Goal: Task Accomplishment & Management: Complete application form

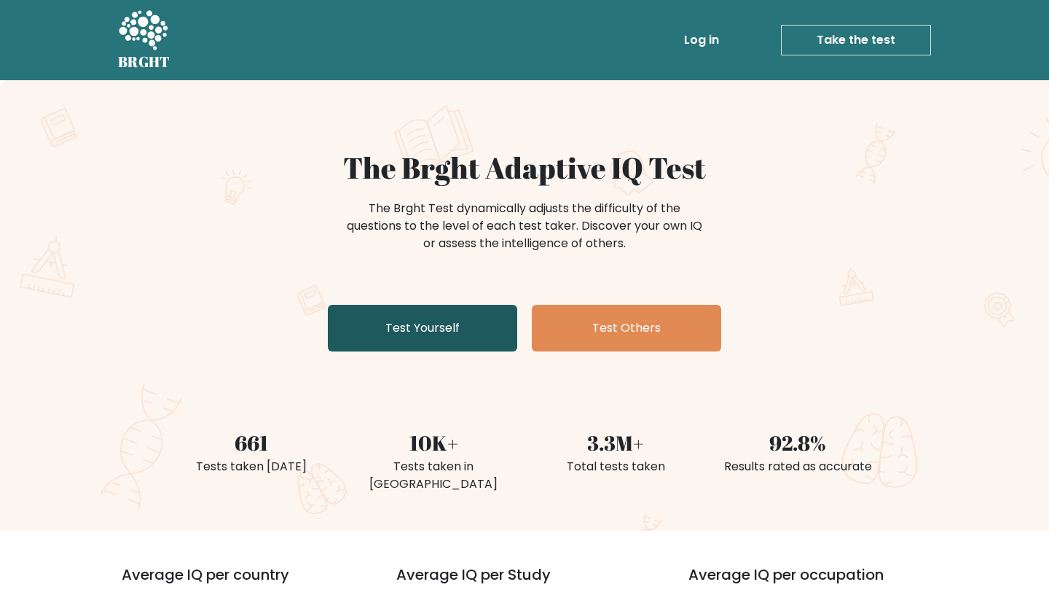
click at [437, 325] on link "Test Yourself" at bounding box center [422, 328] width 189 height 47
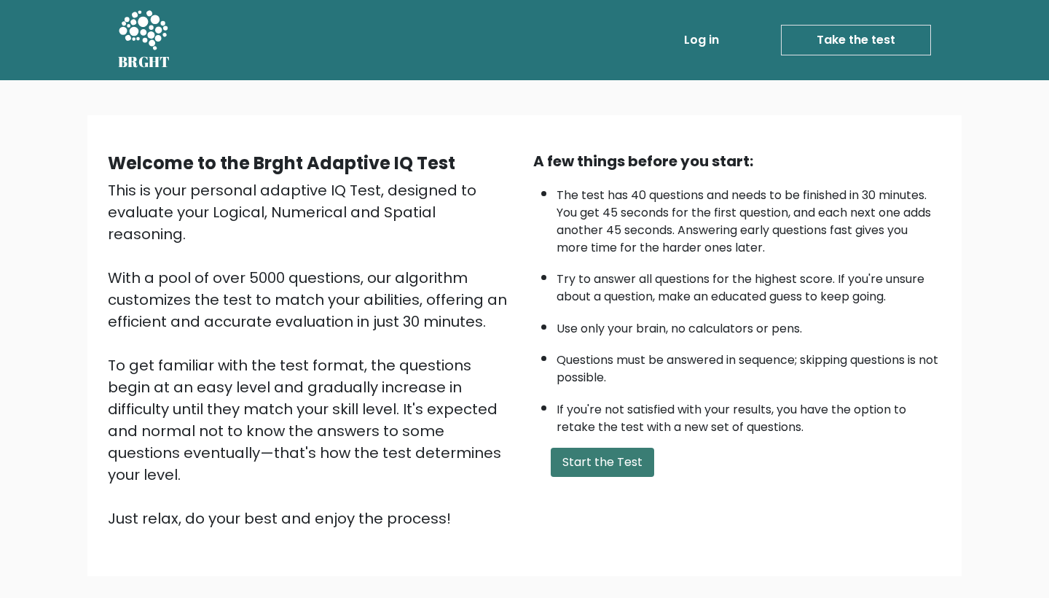
click at [594, 477] on button "Start the Test" at bounding box center [602, 461] width 103 height 29
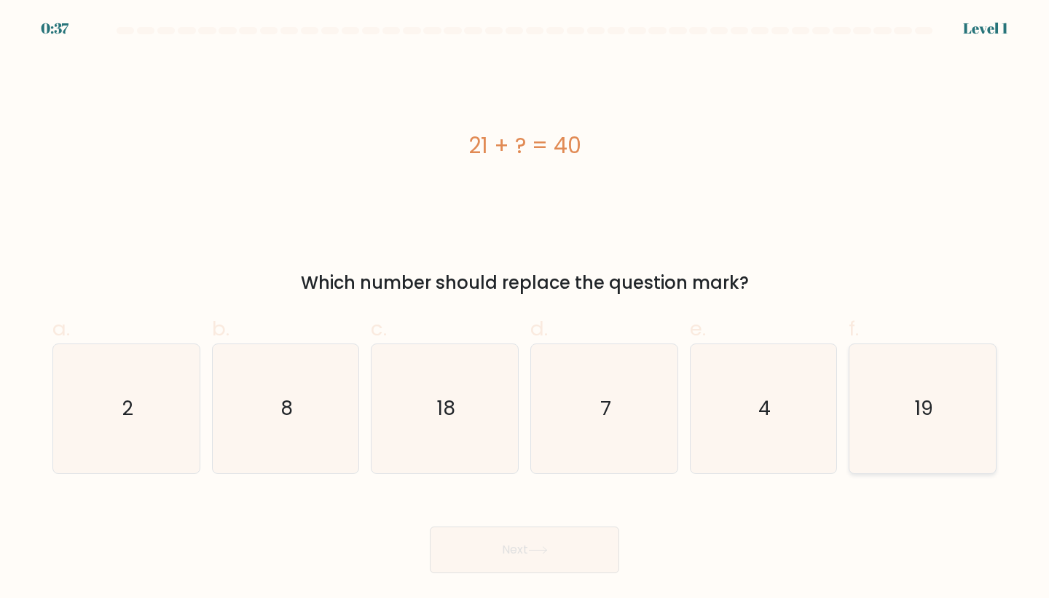
click at [956, 428] on icon "19" at bounding box center [922, 408] width 129 height 129
click at [525, 308] on input "f. 19" at bounding box center [525, 303] width 1 height 9
radio input "true"
click at [603, 550] on button "Next" at bounding box center [524, 549] width 189 height 47
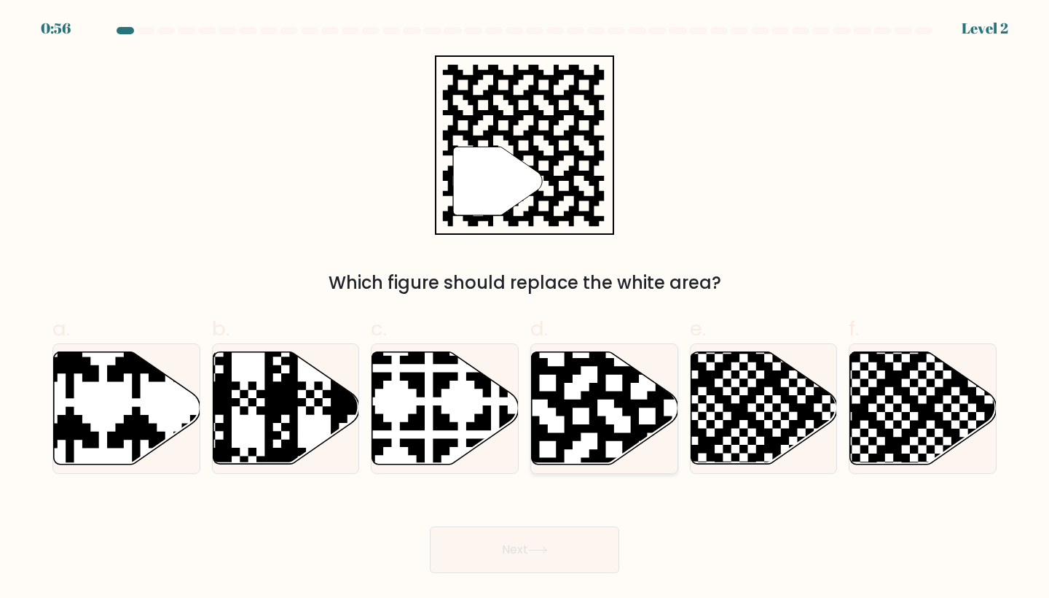
click at [590, 407] on icon at bounding box center [646, 349] width 265 height 265
click at [525, 308] on input "d." at bounding box center [525, 303] width 1 height 9
radio input "true"
click at [531, 552] on button "Next" at bounding box center [524, 549] width 189 height 47
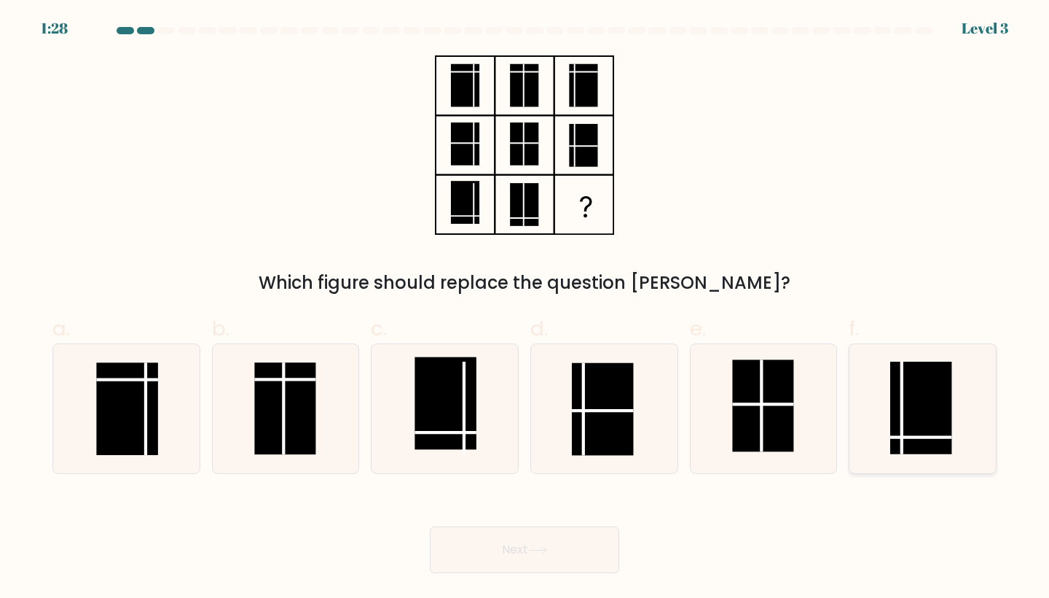
click at [944, 424] on rect at bounding box center [920, 407] width 61 height 92
click at [525, 308] on input "f." at bounding box center [525, 303] width 1 height 9
radio input "true"
click at [560, 558] on button "Next" at bounding box center [524, 549] width 189 height 47
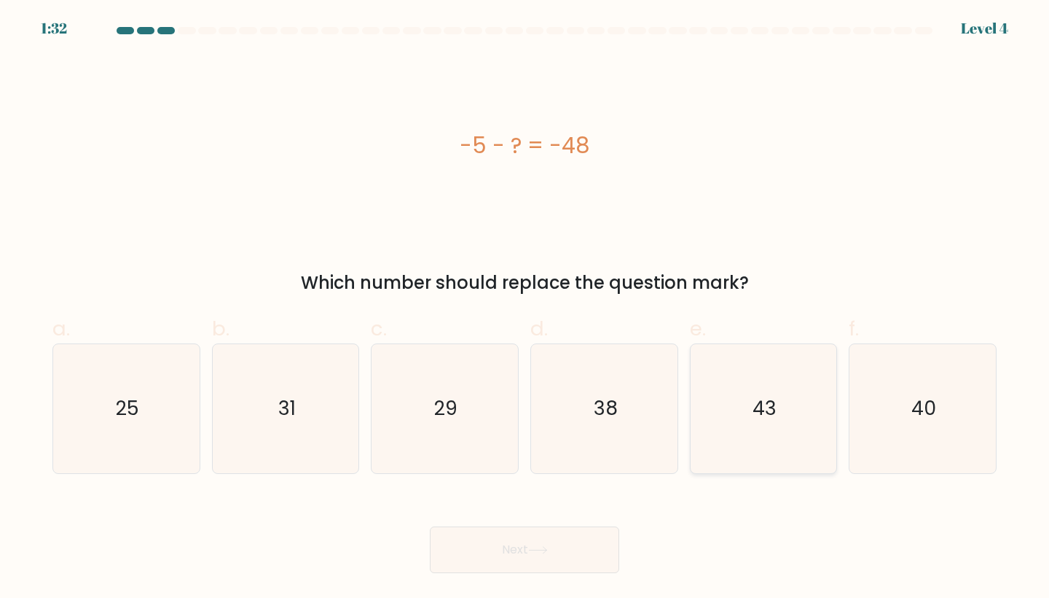
click at [759, 463] on icon "43" at bounding box center [764, 408] width 129 height 129
click at [525, 308] on input "e. 43" at bounding box center [525, 303] width 1 height 9
radio input "true"
click at [581, 552] on button "Next" at bounding box center [524, 549] width 189 height 47
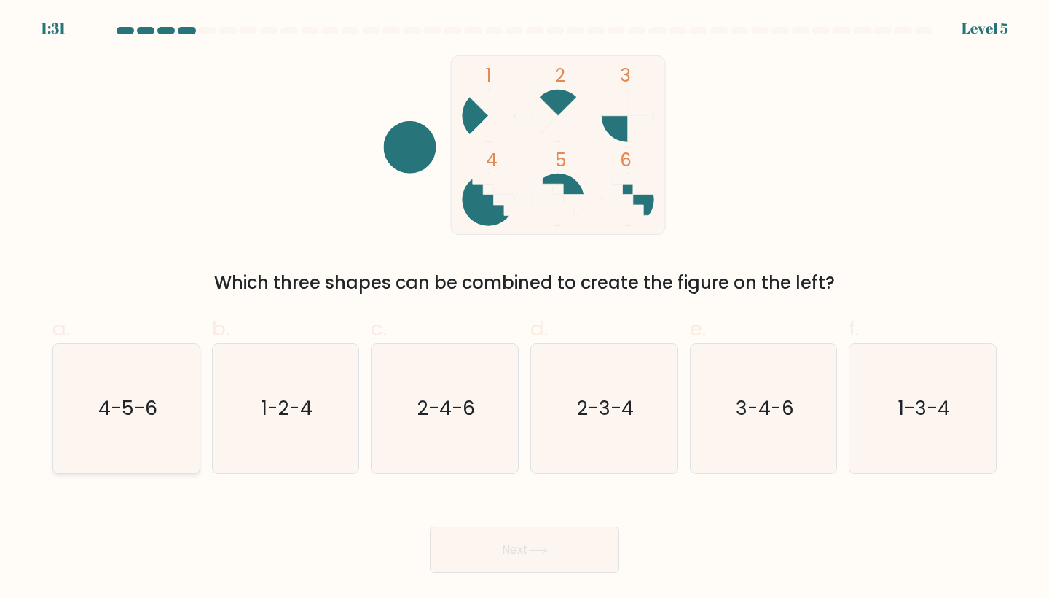
click at [157, 412] on icon "4-5-6" at bounding box center [126, 408] width 129 height 129
click at [525, 308] on input "a. 4-5-6" at bounding box center [525, 303] width 1 height 9
radio input "true"
click at [525, 541] on button "Next" at bounding box center [524, 549] width 189 height 47
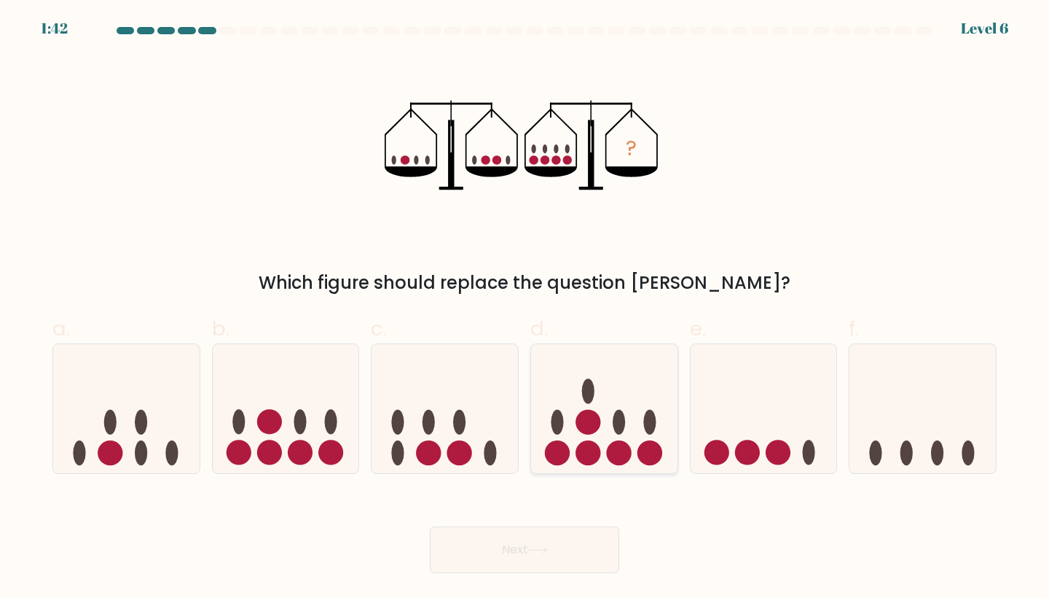
click at [595, 419] on circle at bounding box center [588, 422] width 25 height 25
click at [525, 308] on input "d." at bounding box center [525, 303] width 1 height 9
radio input "true"
click at [327, 425] on ellipse at bounding box center [331, 422] width 12 height 25
click at [525, 308] on input "b." at bounding box center [525, 303] width 1 height 9
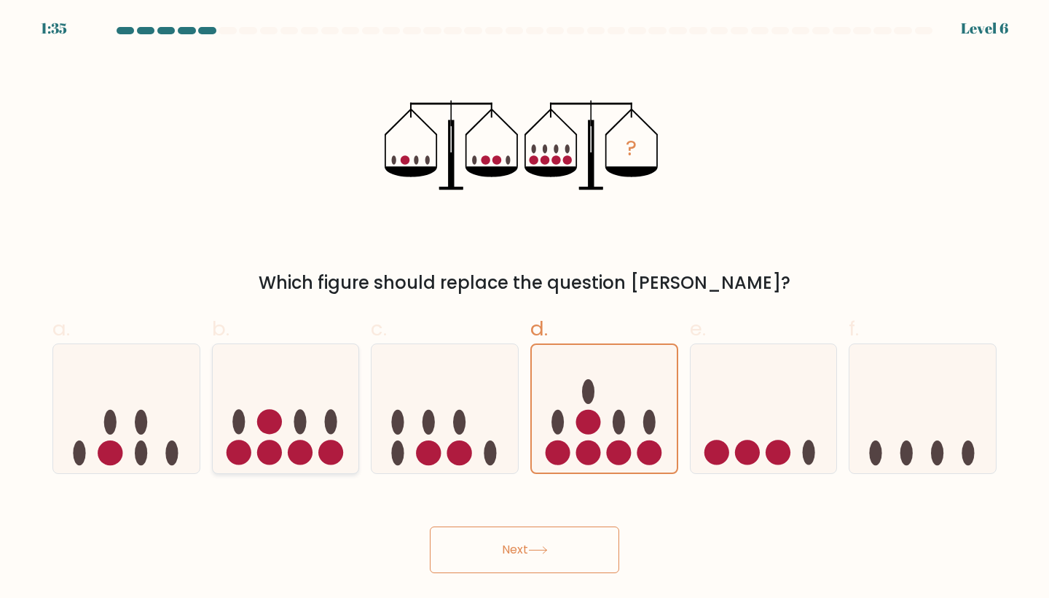
radio input "true"
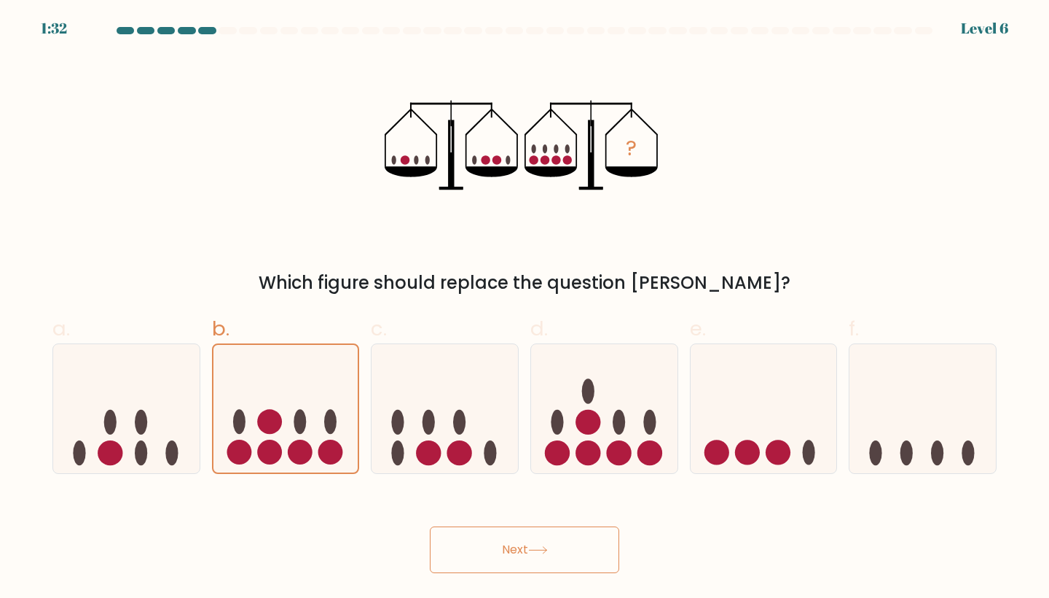
click at [512, 536] on button "Next" at bounding box center [524, 549] width 189 height 47
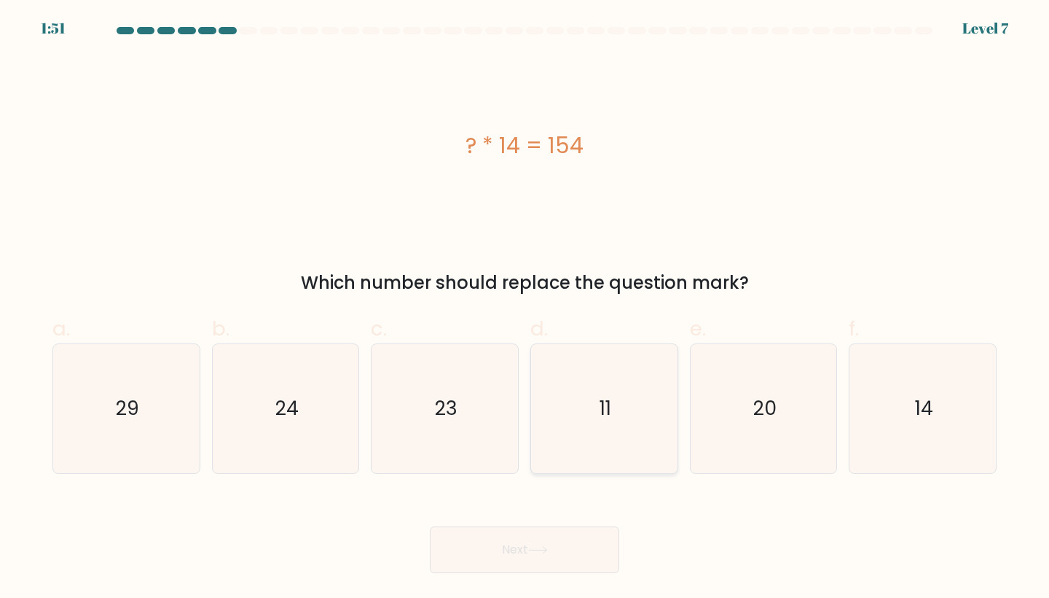
click at [620, 373] on icon "11" at bounding box center [604, 408] width 129 height 129
click at [525, 308] on input "d. 11" at bounding box center [525, 303] width 1 height 9
radio input "true"
click at [522, 563] on button "Next" at bounding box center [524, 549] width 189 height 47
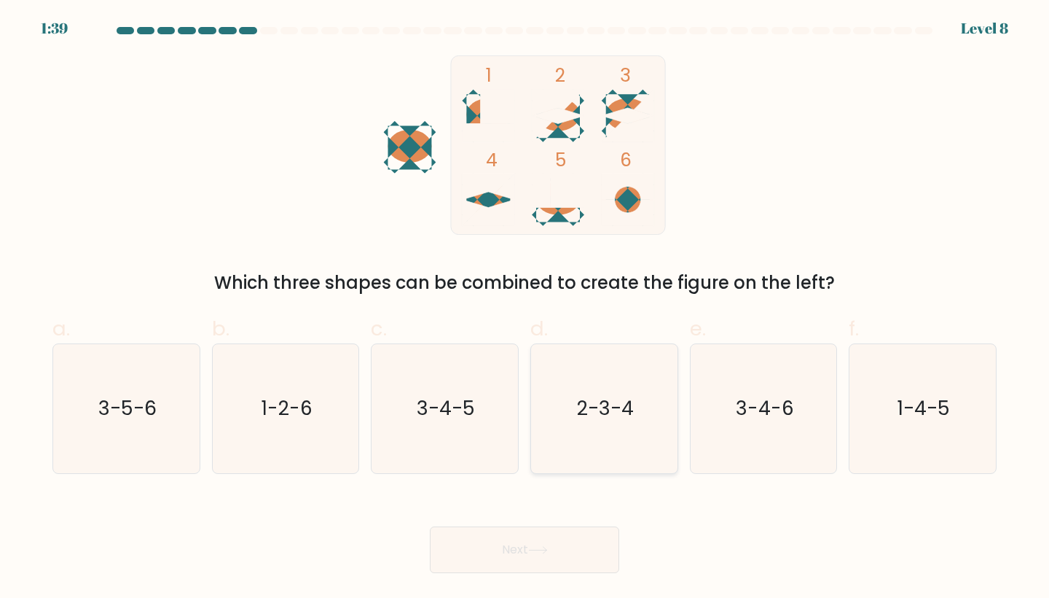
click at [627, 412] on text "2-3-4" at bounding box center [605, 408] width 57 height 27
click at [525, 308] on input "d. 2-3-4" at bounding box center [525, 303] width 1 height 9
radio input "true"
click at [549, 555] on button "Next" at bounding box center [524, 549] width 189 height 47
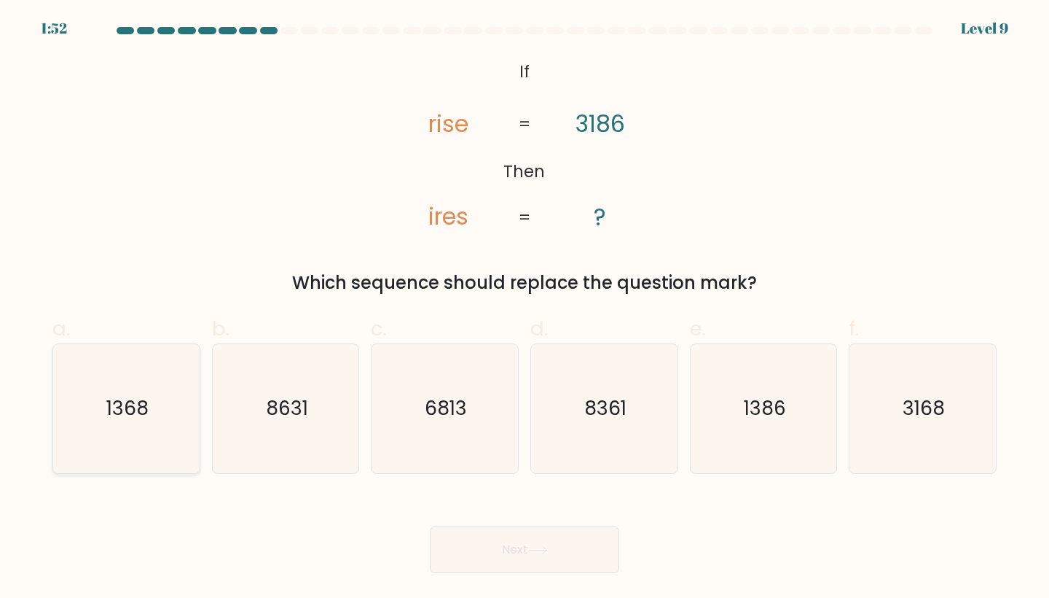
click at [157, 393] on icon "1368" at bounding box center [126, 408] width 129 height 129
click at [525, 308] on input "a. 1368" at bounding box center [525, 303] width 1 height 9
radio input "true"
click at [568, 552] on button "Next" at bounding box center [524, 549] width 189 height 47
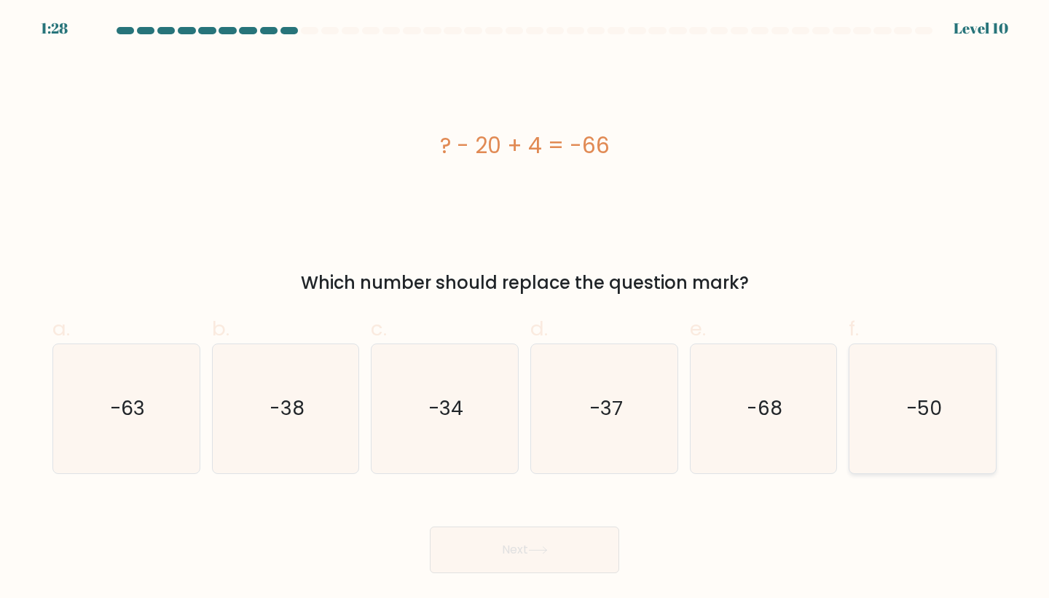
click at [910, 444] on icon "-50" at bounding box center [922, 408] width 129 height 129
click at [525, 308] on input "f. -50" at bounding box center [525, 303] width 1 height 9
radio input "true"
click at [474, 559] on button "Next" at bounding box center [524, 549] width 189 height 47
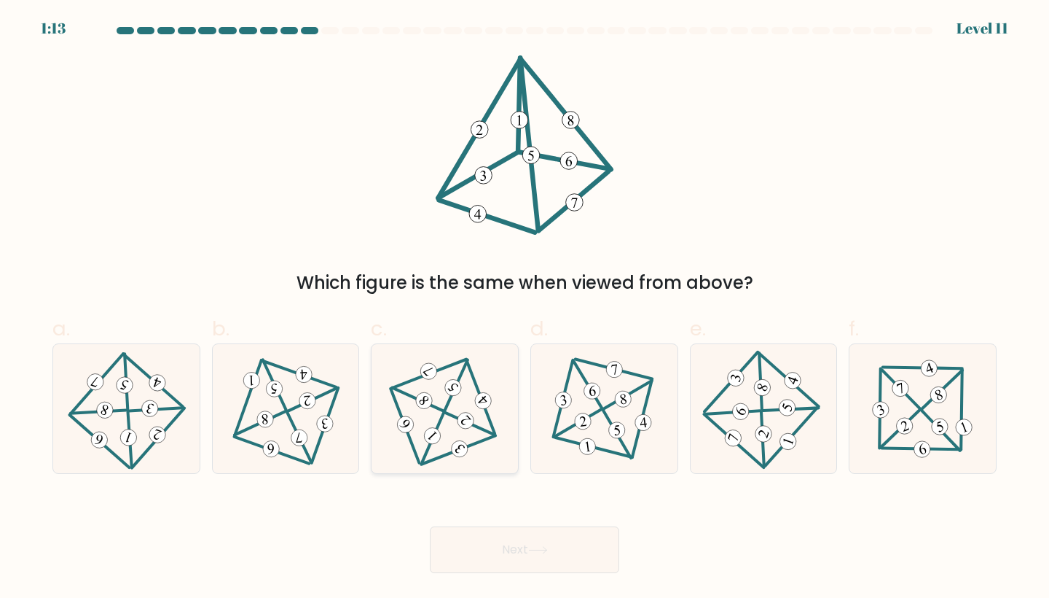
click at [458, 447] on 709 at bounding box center [460, 448] width 23 height 23
click at [525, 308] on input "c." at bounding box center [525, 303] width 1 height 9
radio input "true"
click at [494, 547] on button "Next" at bounding box center [524, 549] width 189 height 47
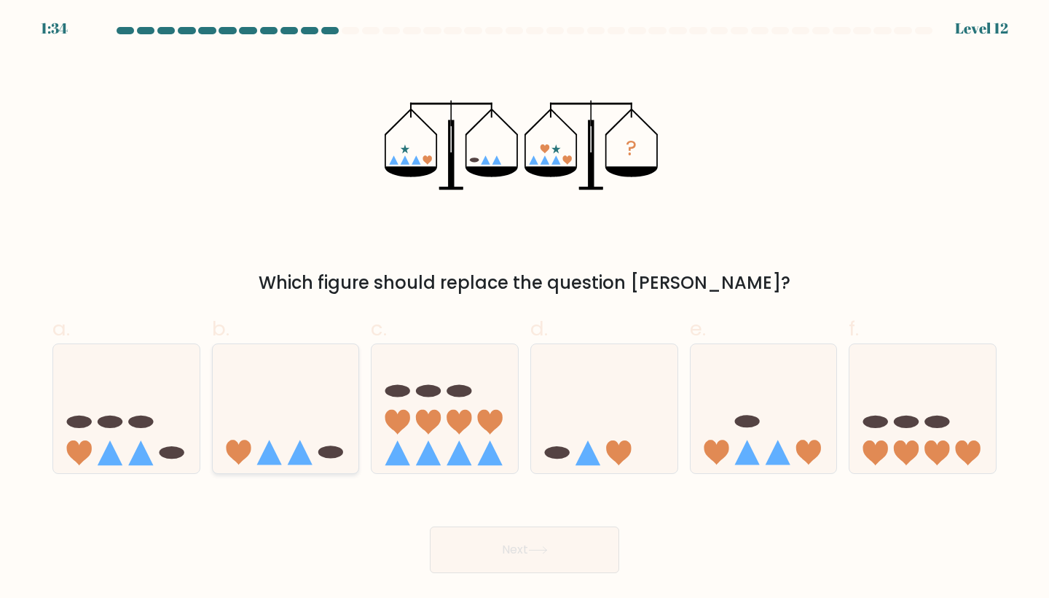
click at [302, 415] on icon at bounding box center [286, 408] width 146 height 121
click at [525, 308] on input "b." at bounding box center [525, 303] width 1 height 9
radio input "true"
click at [491, 547] on button "Next" at bounding box center [524, 549] width 189 height 47
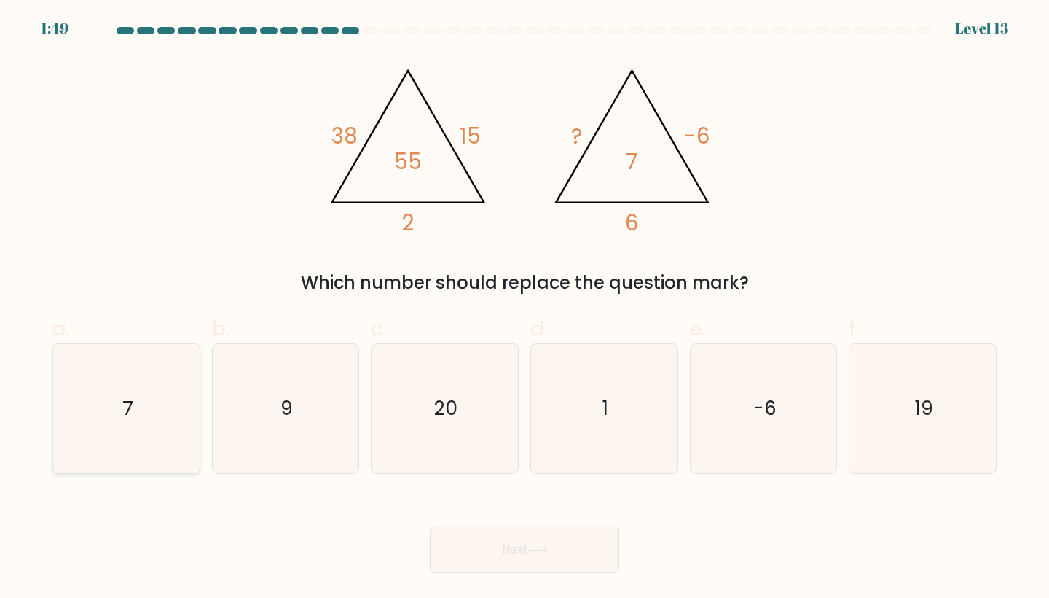
click at [111, 420] on icon "7" at bounding box center [126, 408] width 129 height 129
click at [525, 308] on input "a. 7" at bounding box center [525, 303] width 1 height 9
radio input "true"
click at [518, 554] on button "Next" at bounding box center [524, 549] width 189 height 47
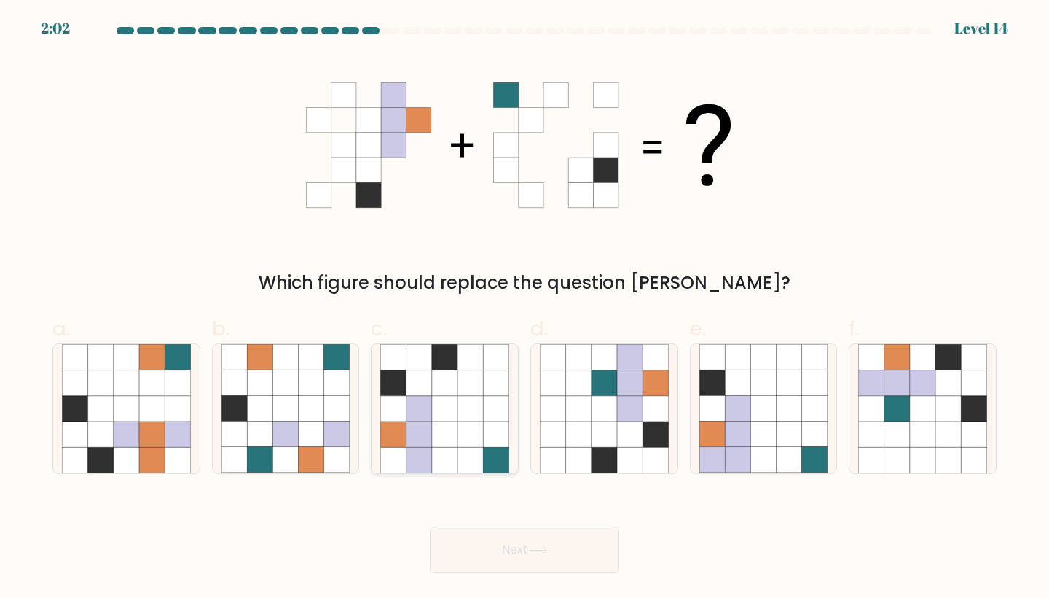
click at [461, 435] on icon at bounding box center [471, 434] width 26 height 26
click at [525, 308] on input "c." at bounding box center [525, 303] width 1 height 9
radio input "true"
click at [545, 541] on button "Next" at bounding box center [524, 549] width 189 height 47
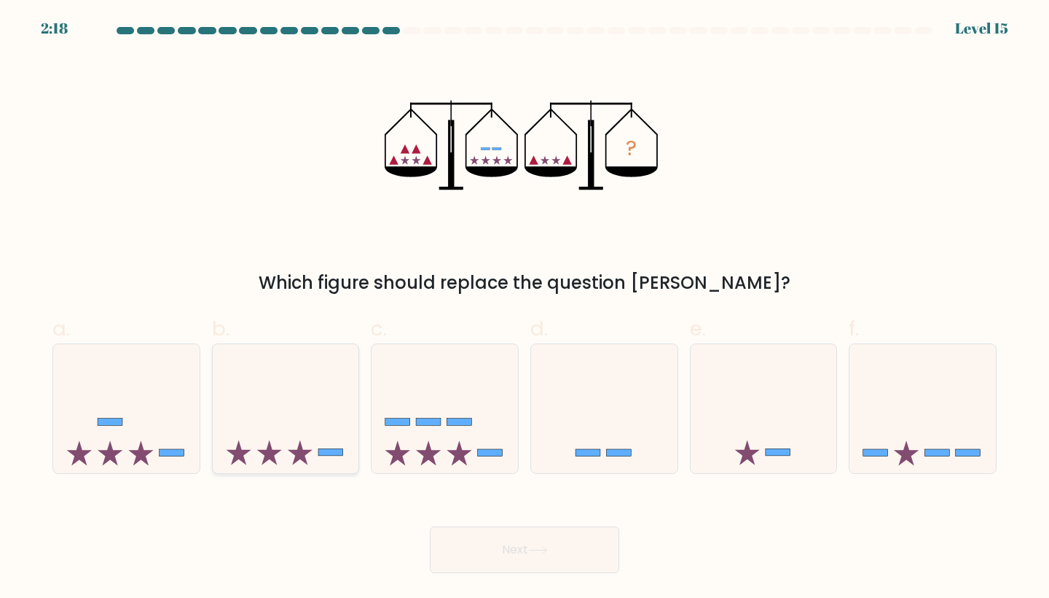
click at [356, 426] on icon at bounding box center [286, 408] width 146 height 121
click at [525, 308] on input "b." at bounding box center [525, 303] width 1 height 9
radio input "true"
click at [532, 558] on button "Next" at bounding box center [524, 549] width 189 height 47
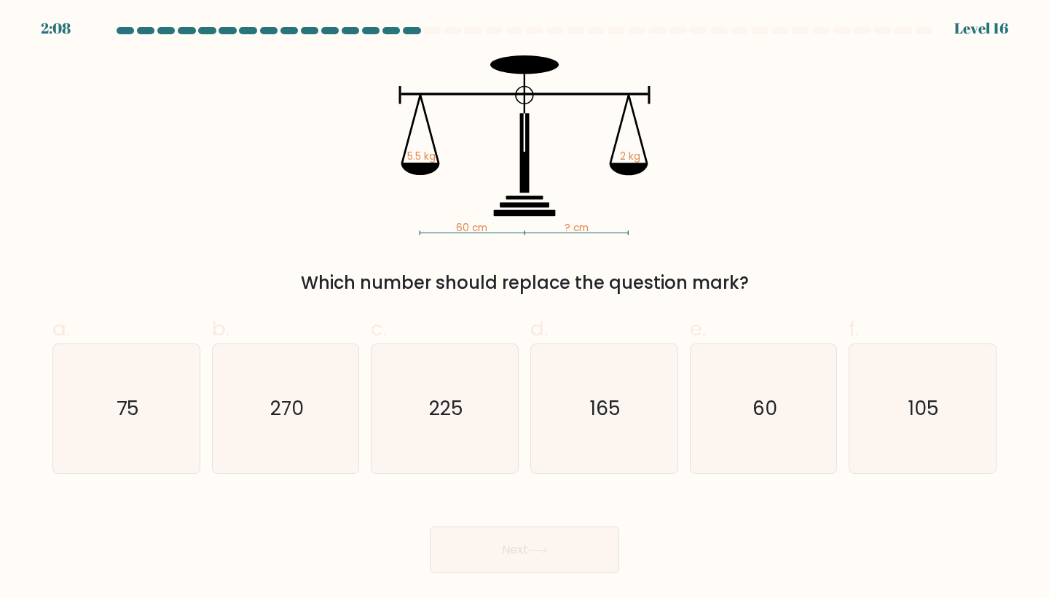
click at [532, 558] on button "Next" at bounding box center [524, 549] width 189 height 47
click at [603, 444] on icon "165" at bounding box center [604, 408] width 129 height 129
click at [525, 308] on input "d. 165" at bounding box center [525, 303] width 1 height 9
radio input "true"
click at [541, 559] on button "Next" at bounding box center [524, 549] width 189 height 47
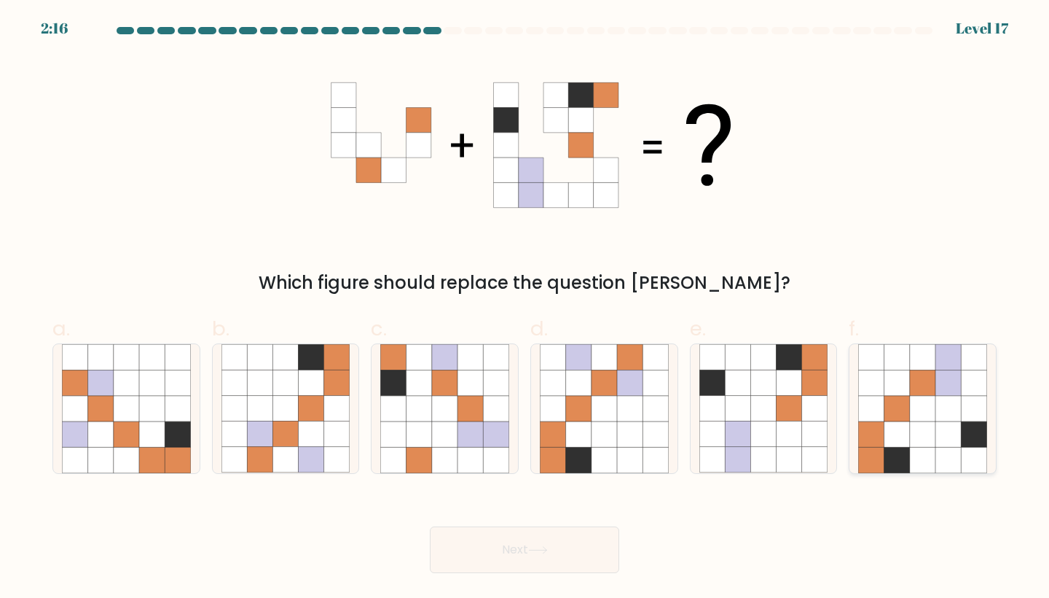
click at [933, 423] on icon at bounding box center [923, 434] width 26 height 26
click at [525, 308] on input "f." at bounding box center [525, 303] width 1 height 9
radio input "true"
click at [594, 549] on button "Next" at bounding box center [524, 549] width 189 height 47
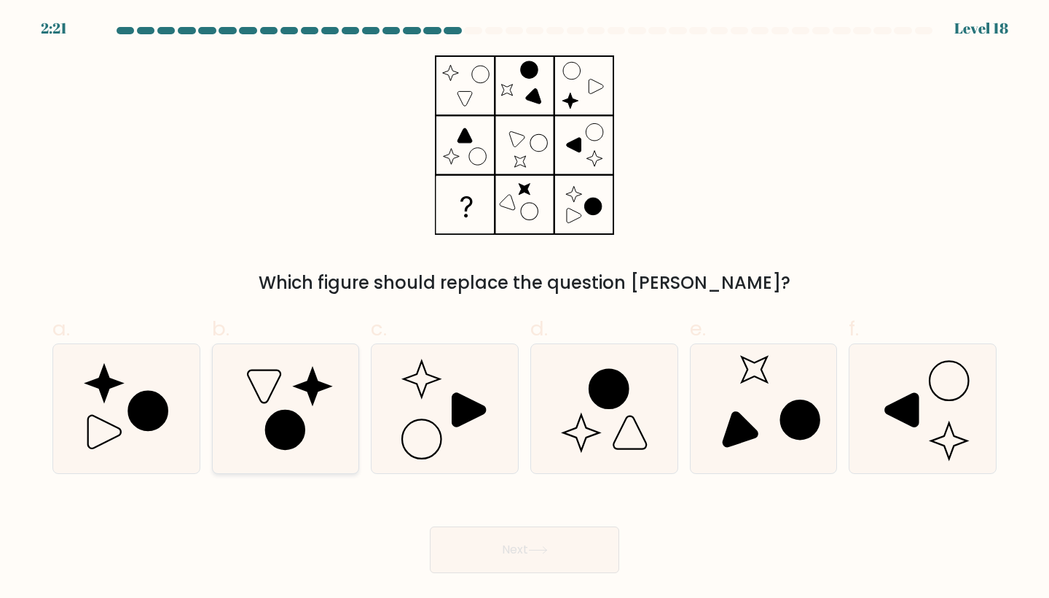
click at [312, 412] on icon at bounding box center [286, 408] width 129 height 129
click at [525, 308] on input "b." at bounding box center [525, 303] width 1 height 9
radio input "true"
click at [518, 545] on button "Next" at bounding box center [524, 549] width 189 height 47
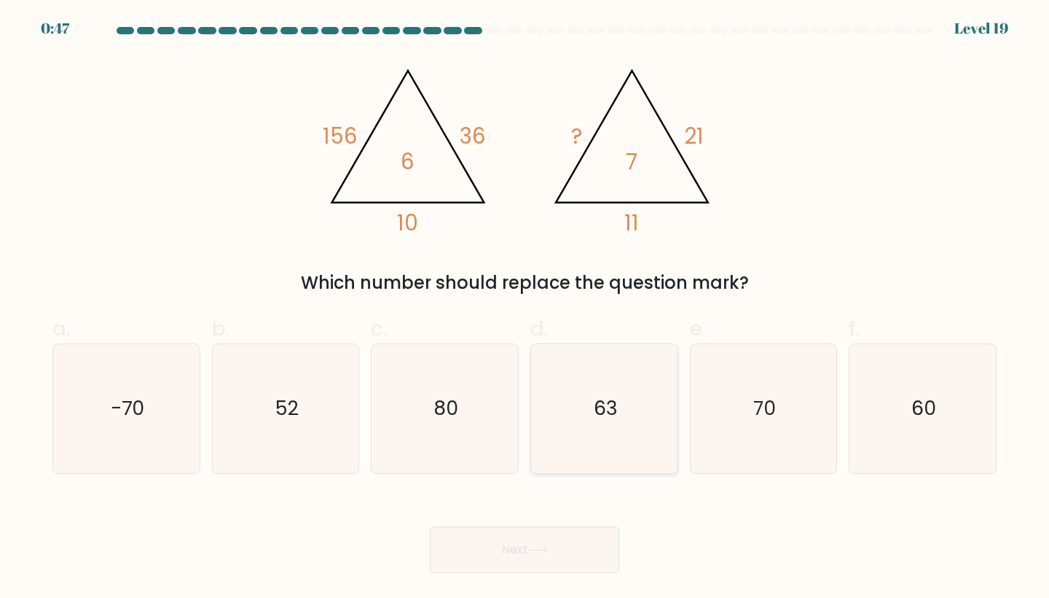
click at [570, 410] on icon "63" at bounding box center [604, 408] width 129 height 129
click at [525, 308] on input "d. 63" at bounding box center [525, 303] width 1 height 9
radio input "true"
click at [545, 544] on button "Next" at bounding box center [524, 549] width 189 height 47
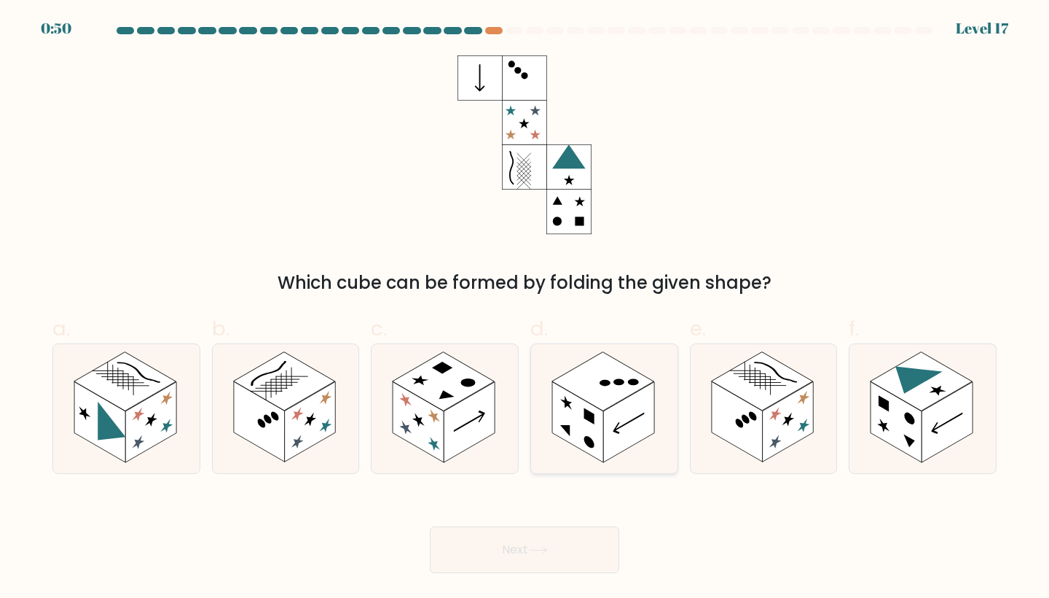
click at [643, 412] on rect at bounding box center [628, 422] width 51 height 80
click at [525, 308] on input "d." at bounding box center [525, 303] width 1 height 9
radio input "true"
click at [526, 569] on button "Next" at bounding box center [524, 549] width 189 height 47
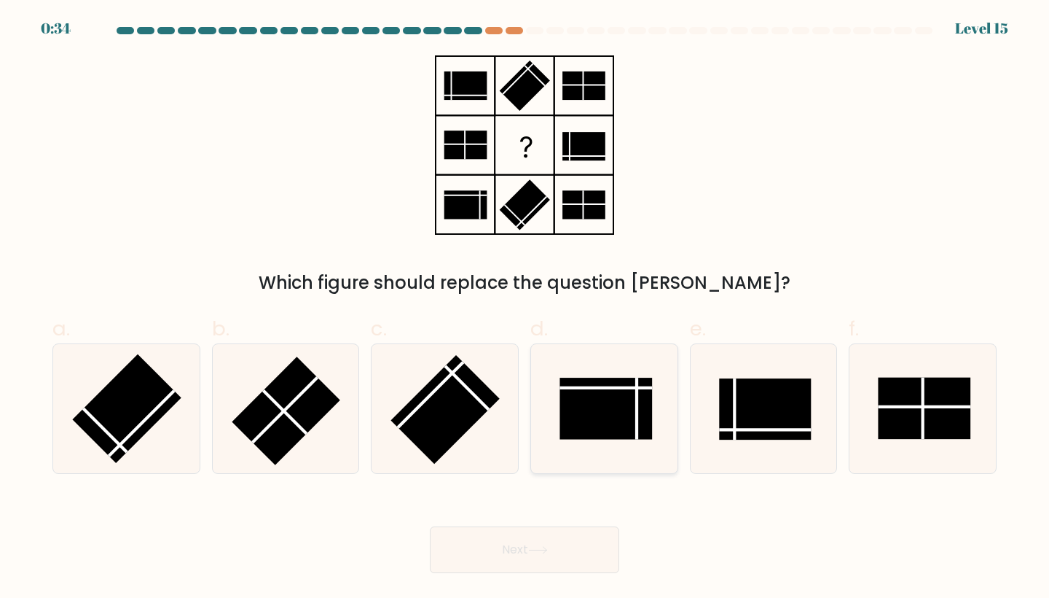
click at [570, 411] on rect at bounding box center [606, 407] width 92 height 61
click at [525, 308] on input "d." at bounding box center [525, 303] width 1 height 9
radio input "true"
click at [516, 544] on button "Next" at bounding box center [524, 549] width 189 height 47
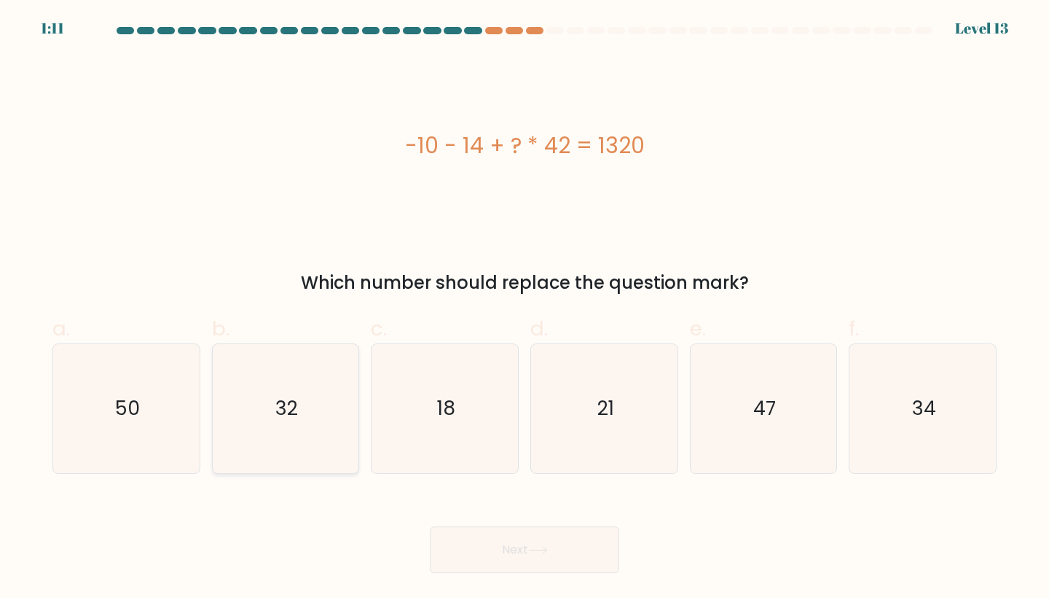
click at [324, 437] on icon "32" at bounding box center [286, 408] width 129 height 129
click at [525, 308] on input "b. 32" at bounding box center [525, 303] width 1 height 9
radio input "true"
click at [533, 563] on button "Next" at bounding box center [524, 549] width 189 height 47
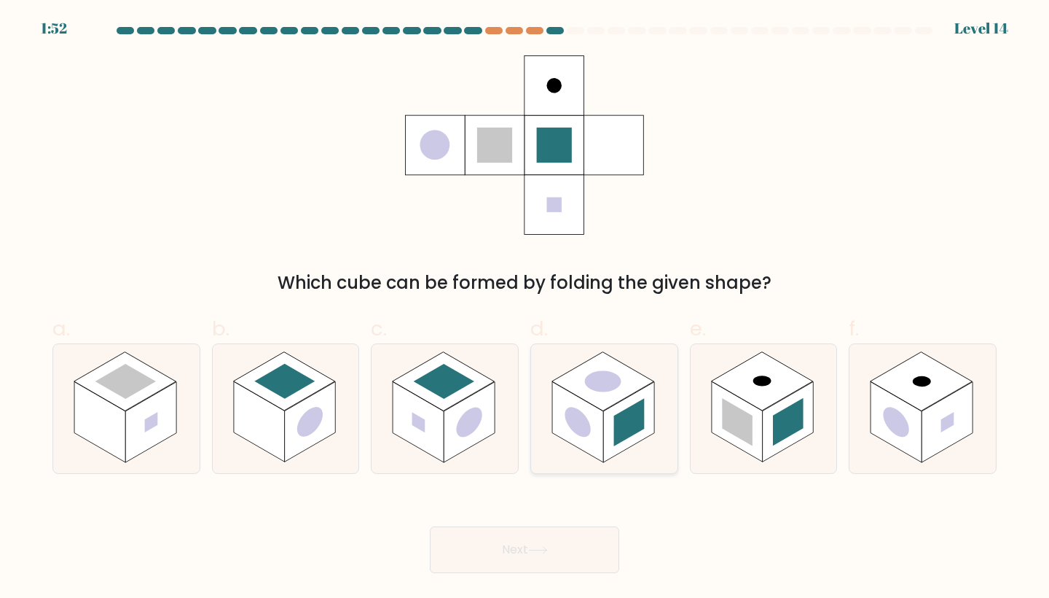
click at [611, 418] on rect at bounding box center [628, 422] width 51 height 80
click at [525, 308] on input "d." at bounding box center [525, 303] width 1 height 9
radio input "true"
click at [575, 547] on button "Next" at bounding box center [524, 549] width 189 height 47
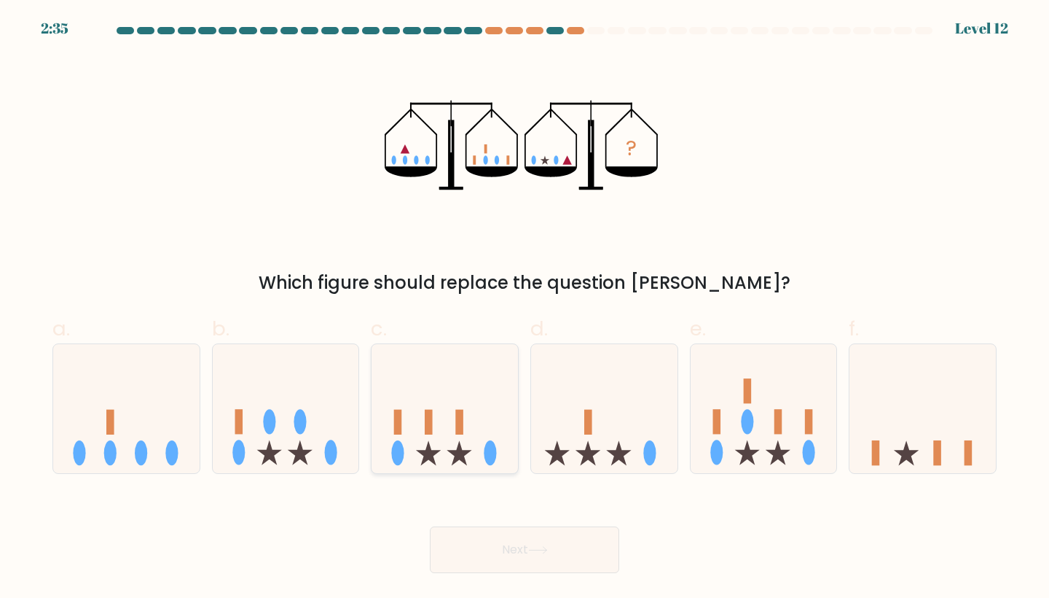
click at [495, 427] on icon at bounding box center [445, 408] width 146 height 121
click at [525, 308] on input "c." at bounding box center [525, 303] width 1 height 9
radio input "true"
click at [504, 552] on button "Next" at bounding box center [524, 549] width 189 height 47
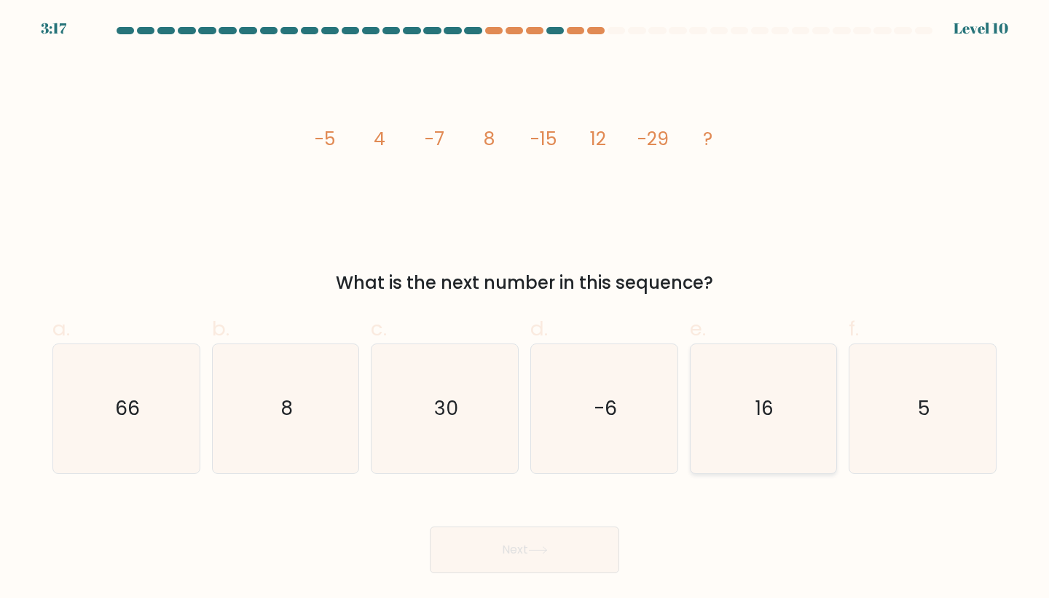
click at [770, 418] on text "16" at bounding box center [765, 408] width 18 height 27
click at [525, 308] on input "e. 16" at bounding box center [525, 303] width 1 height 9
radio input "true"
click at [565, 544] on button "Next" at bounding box center [524, 549] width 189 height 47
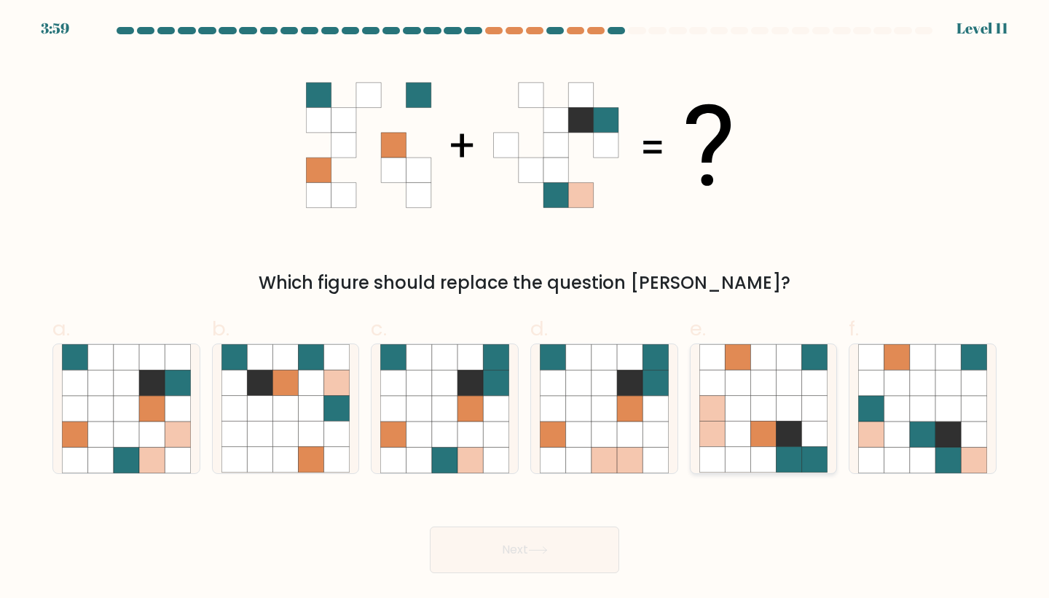
click at [798, 413] on icon at bounding box center [790, 409] width 26 height 26
click at [525, 308] on input "e." at bounding box center [525, 303] width 1 height 9
radio input "true"
click at [495, 553] on button "Next" at bounding box center [524, 549] width 189 height 47
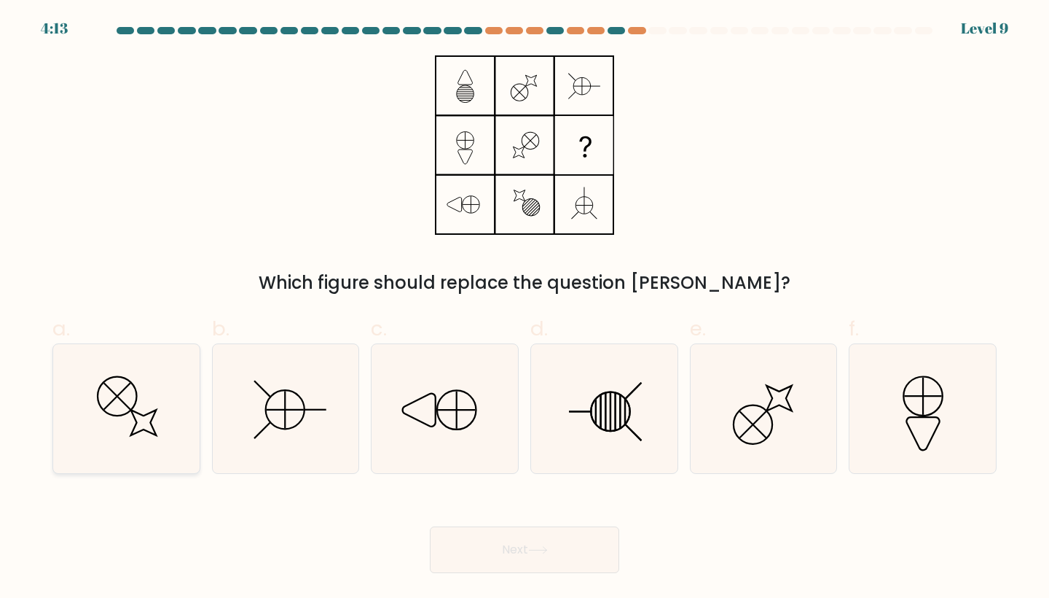
click at [138, 393] on icon at bounding box center [126, 408] width 129 height 129
click at [525, 308] on input "a." at bounding box center [525, 303] width 1 height 9
radio input "true"
click at [501, 552] on button "Next" at bounding box center [524, 549] width 189 height 47
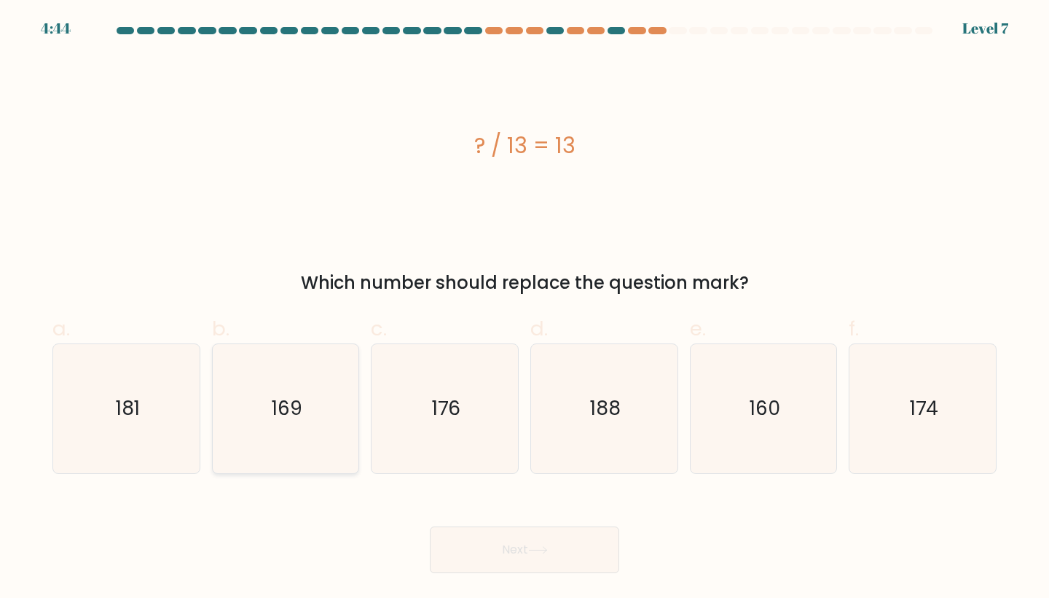
click at [305, 442] on icon "169" at bounding box center [286, 408] width 129 height 129
click at [525, 308] on input "b. 169" at bounding box center [525, 303] width 1 height 9
radio input "true"
click at [538, 562] on button "Next" at bounding box center [524, 549] width 189 height 47
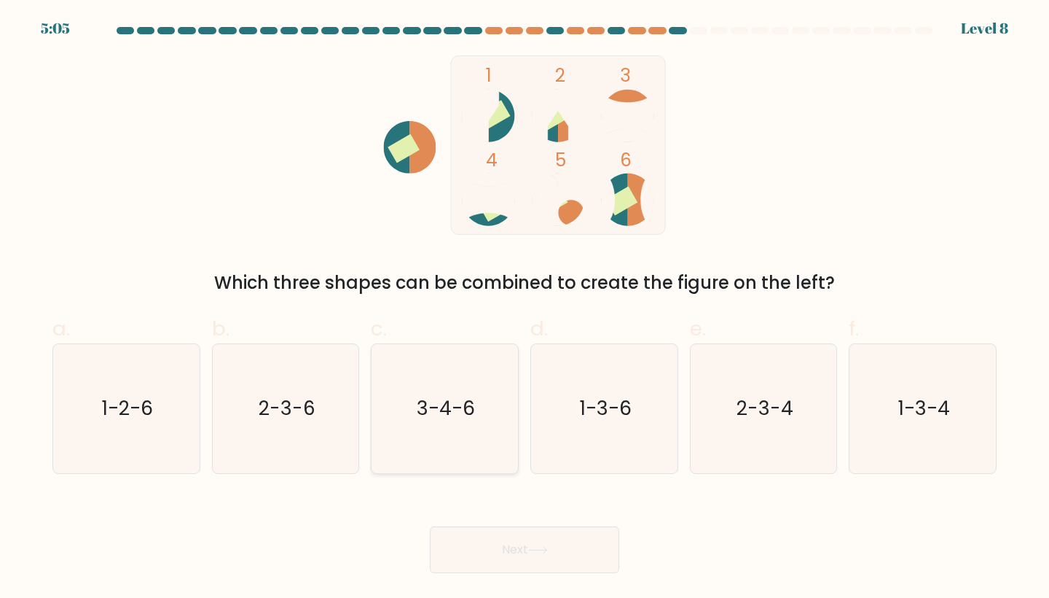
click at [441, 398] on text "3-4-6" at bounding box center [446, 408] width 58 height 27
click at [525, 308] on input "c. 3-4-6" at bounding box center [525, 303] width 1 height 9
radio input "true"
click at [555, 557] on button "Next" at bounding box center [524, 549] width 189 height 47
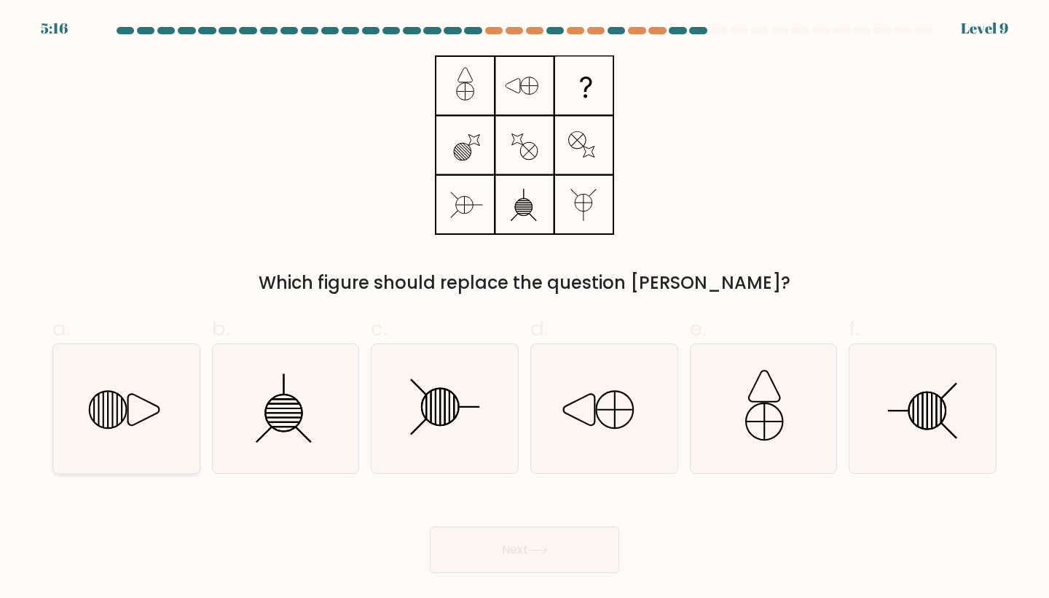
click at [152, 410] on icon at bounding box center [126, 408] width 129 height 129
click at [525, 308] on input "a." at bounding box center [525, 303] width 1 height 9
radio input "true"
click at [458, 547] on button "Next" at bounding box center [524, 549] width 189 height 47
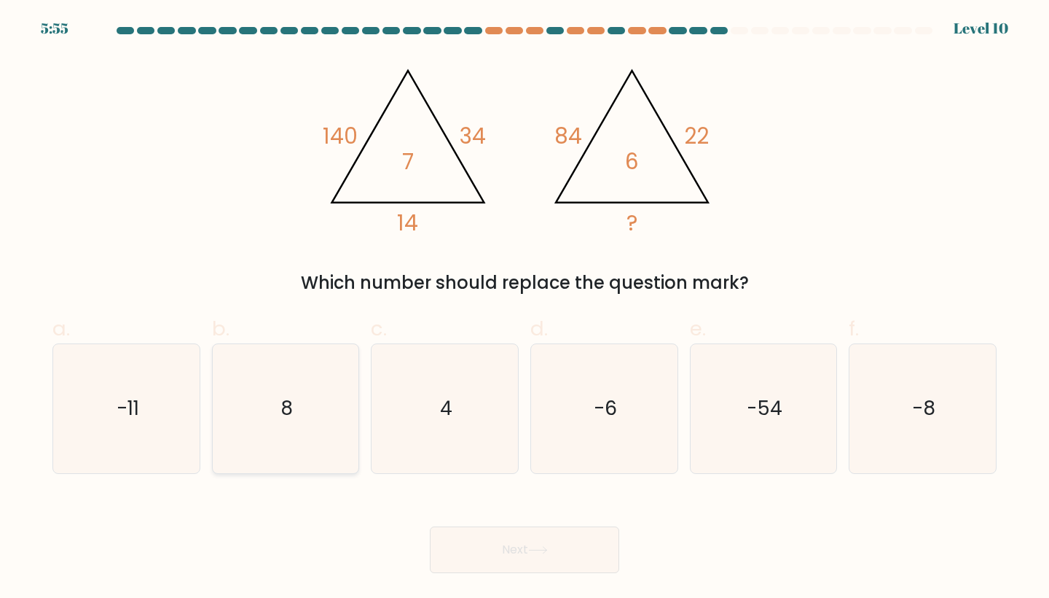
click at [331, 420] on icon "8" at bounding box center [286, 408] width 129 height 129
click at [525, 308] on input "b. 8" at bounding box center [525, 303] width 1 height 9
radio input "true"
click at [509, 548] on button "Next" at bounding box center [524, 549] width 189 height 47
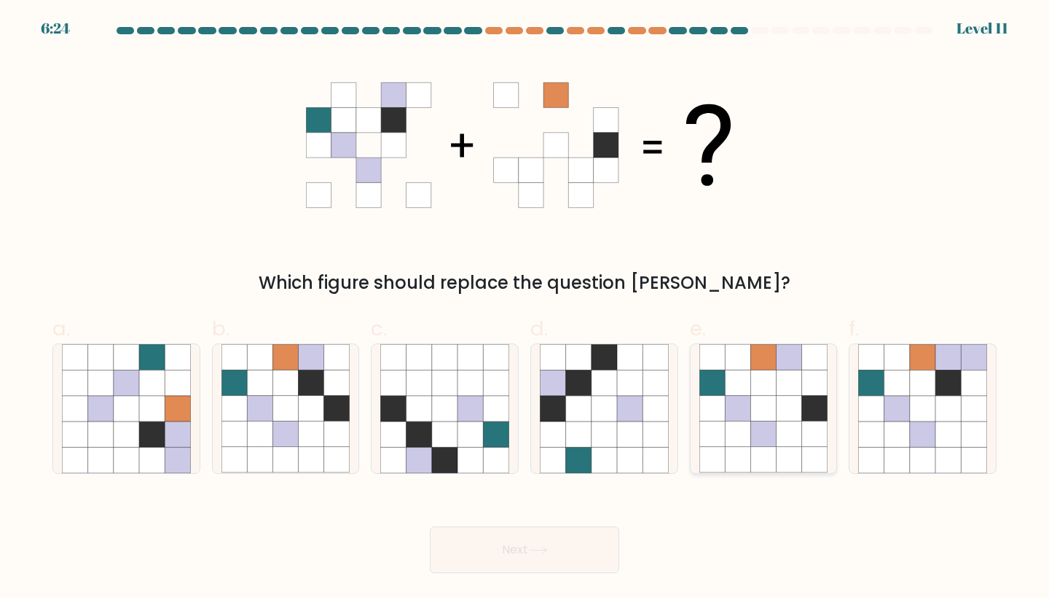
click at [779, 405] on icon at bounding box center [790, 409] width 26 height 26
click at [525, 308] on input "e." at bounding box center [525, 303] width 1 height 9
radio input "true"
click at [526, 564] on button "Next" at bounding box center [524, 549] width 189 height 47
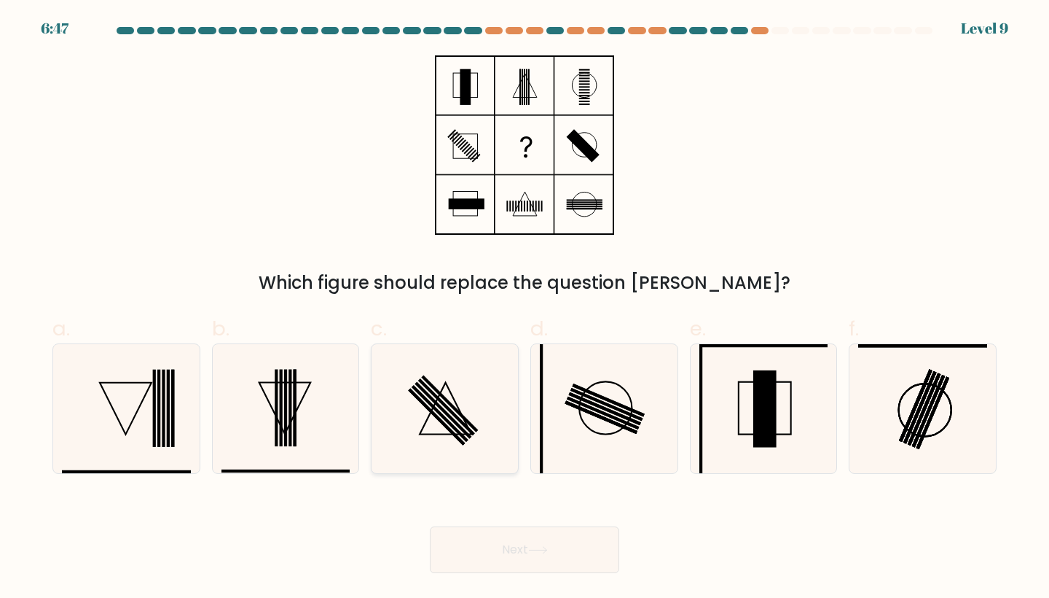
click at [426, 412] on icon at bounding box center [444, 408] width 129 height 129
click at [525, 308] on input "c." at bounding box center [525, 303] width 1 height 9
radio input "true"
click at [517, 557] on button "Next" at bounding box center [524, 549] width 189 height 47
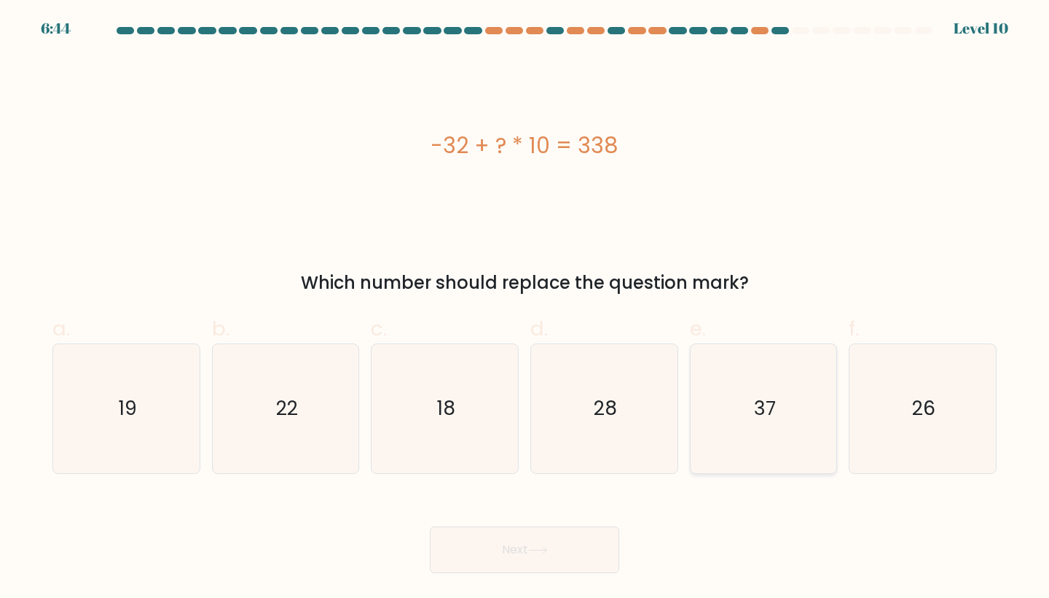
click at [735, 406] on icon "37" at bounding box center [764, 408] width 129 height 129
click at [525, 308] on input "e. 37" at bounding box center [525, 303] width 1 height 9
radio input "true"
click at [554, 546] on button "Next" at bounding box center [524, 549] width 189 height 47
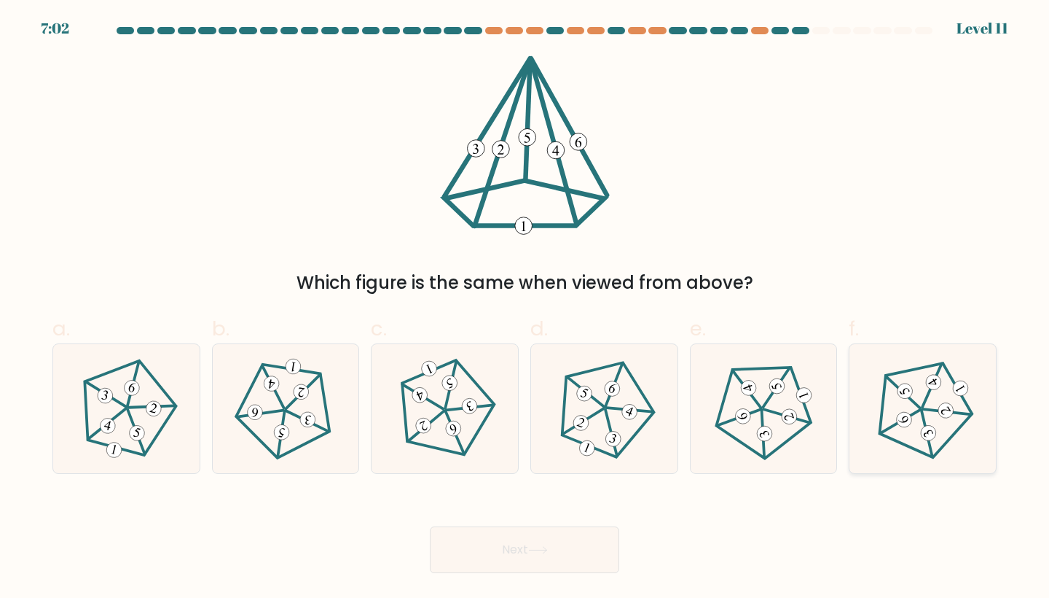
click at [972, 423] on icon at bounding box center [922, 408] width 103 height 103
click at [525, 308] on input "f." at bounding box center [525, 303] width 1 height 9
radio input "true"
click at [303, 412] on icon at bounding box center [285, 408] width 103 height 103
click at [525, 308] on input "b." at bounding box center [525, 303] width 1 height 9
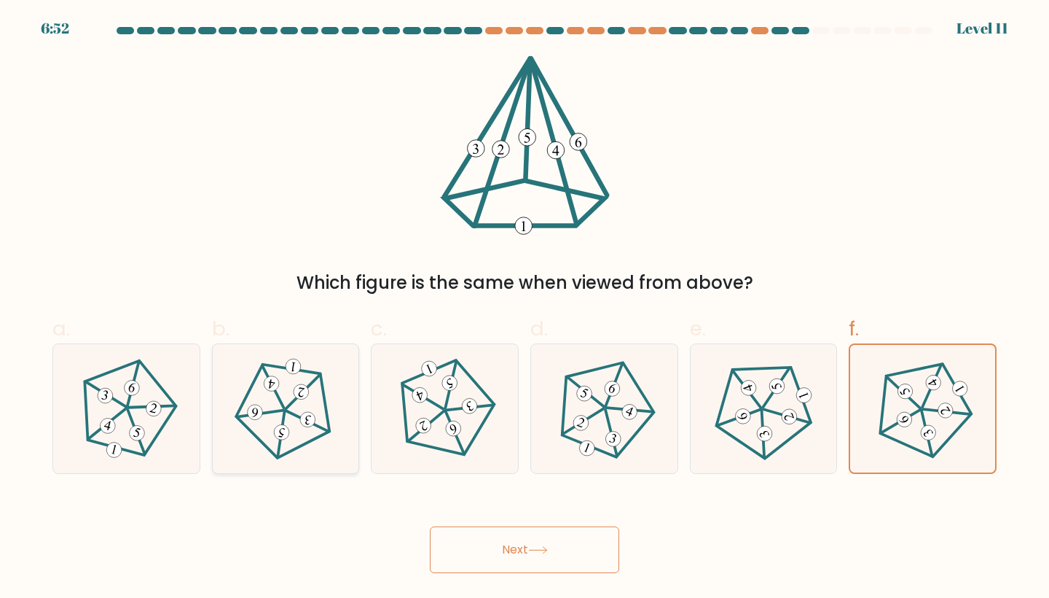
radio input "true"
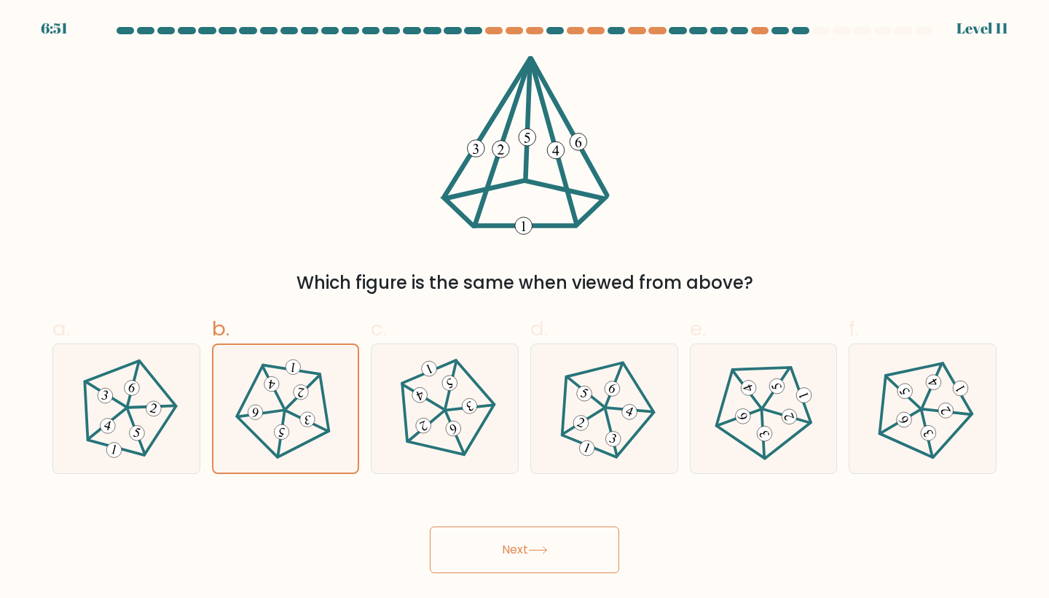
click at [500, 546] on button "Next" at bounding box center [524, 549] width 189 height 47
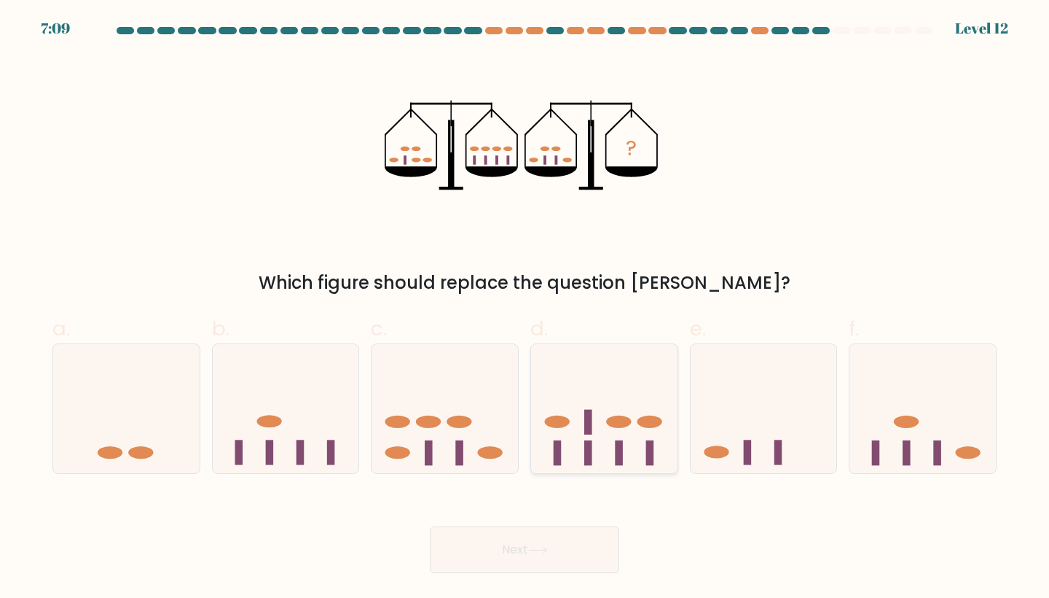
click at [632, 442] on icon at bounding box center [604, 408] width 146 height 121
click at [525, 308] on input "d." at bounding box center [525, 303] width 1 height 9
radio input "true"
click at [557, 536] on button "Next" at bounding box center [524, 549] width 189 height 47
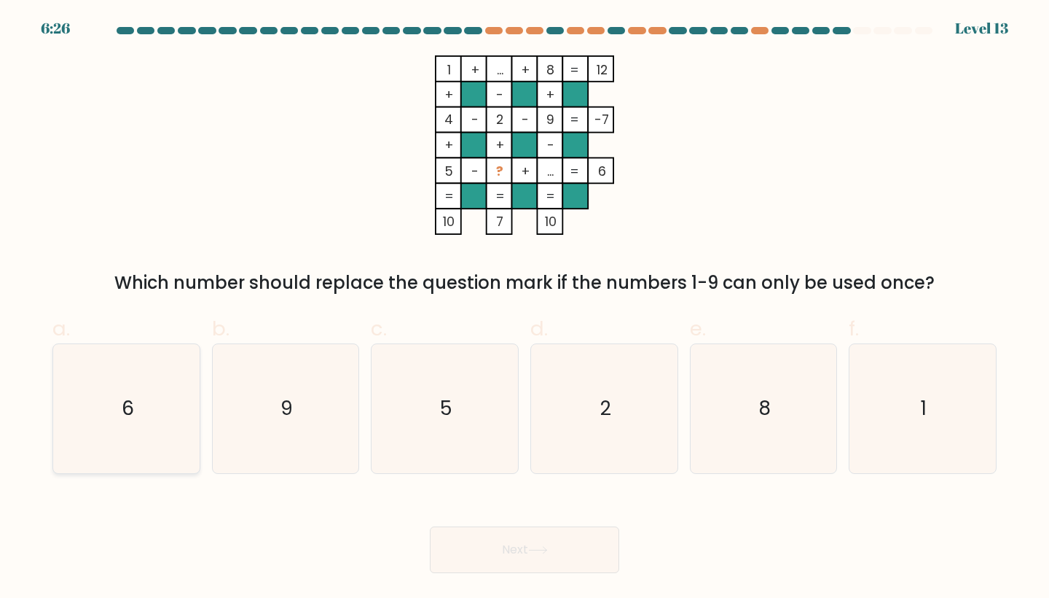
click at [125, 404] on text "6" at bounding box center [128, 408] width 12 height 27
click at [525, 308] on input "a. 6" at bounding box center [525, 303] width 1 height 9
radio input "true"
click at [546, 553] on icon at bounding box center [538, 550] width 20 height 8
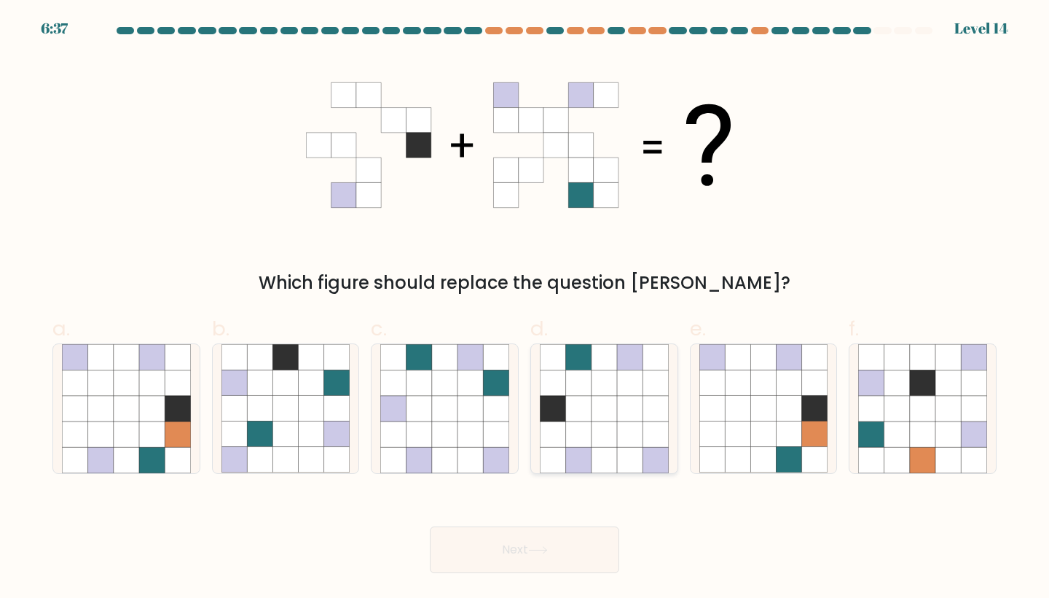
click at [619, 410] on icon at bounding box center [630, 409] width 26 height 26
click at [525, 308] on input "d." at bounding box center [525, 303] width 1 height 9
radio input "true"
click at [517, 558] on button "Next" at bounding box center [524, 549] width 189 height 47
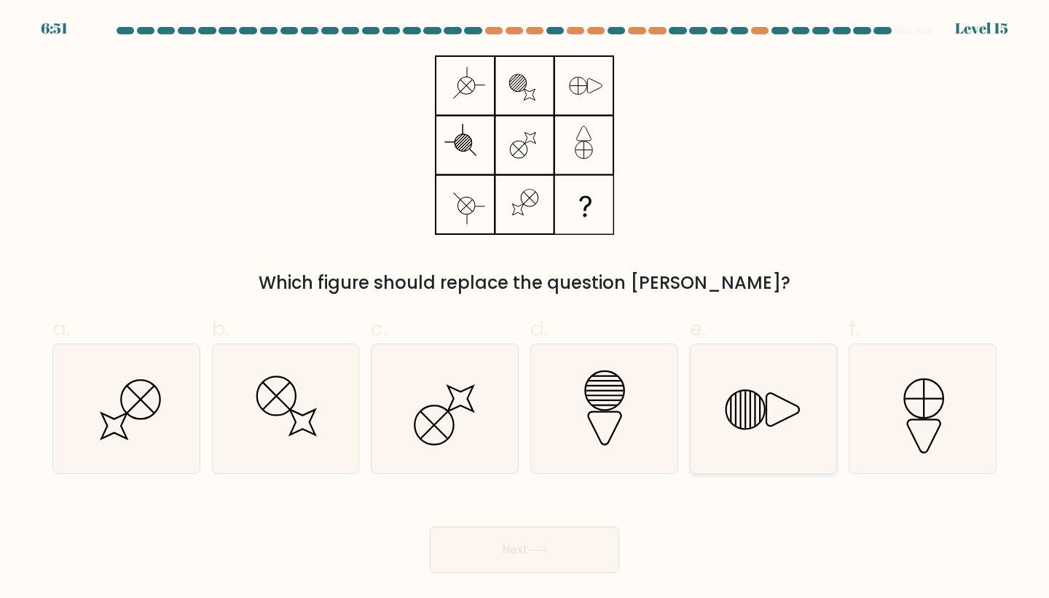
click at [736, 444] on icon at bounding box center [764, 408] width 129 height 129
click at [525, 308] on input "e." at bounding box center [525, 303] width 1 height 9
radio input "true"
click at [537, 560] on button "Next" at bounding box center [524, 549] width 189 height 47
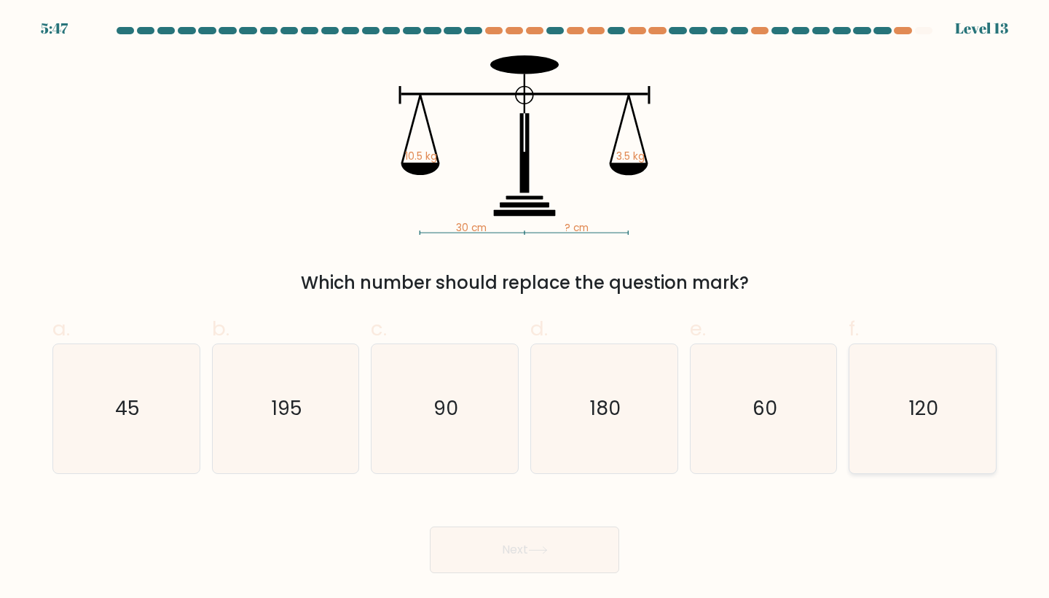
click at [955, 426] on icon "120" at bounding box center [922, 408] width 129 height 129
click at [525, 308] on input "f. 120" at bounding box center [525, 303] width 1 height 9
radio input "true"
click at [564, 559] on button "Next" at bounding box center [524, 549] width 189 height 47
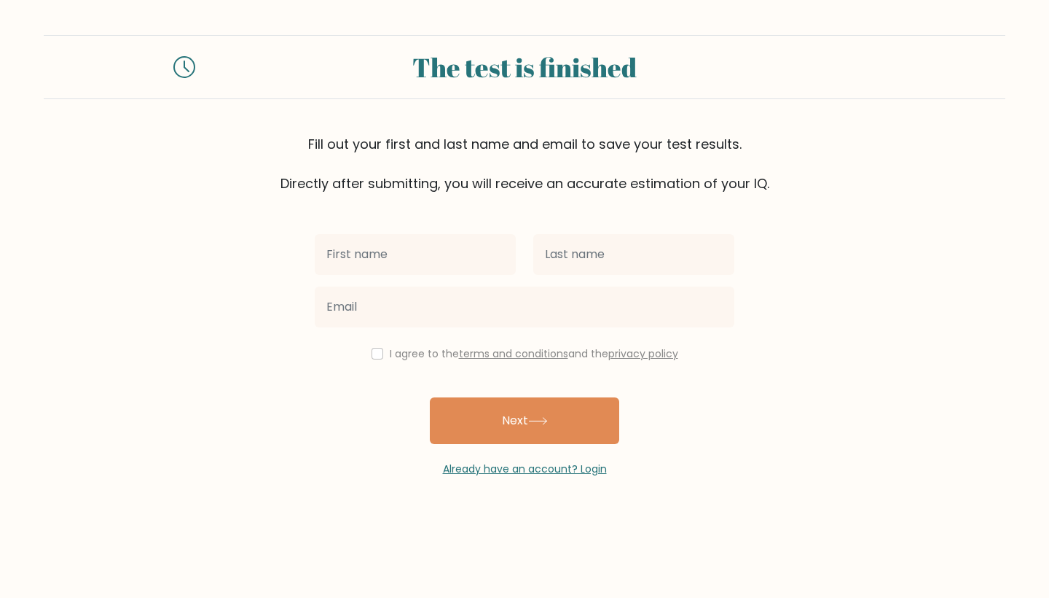
click at [372, 350] on input "checkbox" at bounding box center [378, 354] width 12 height 12
checkbox input "true"
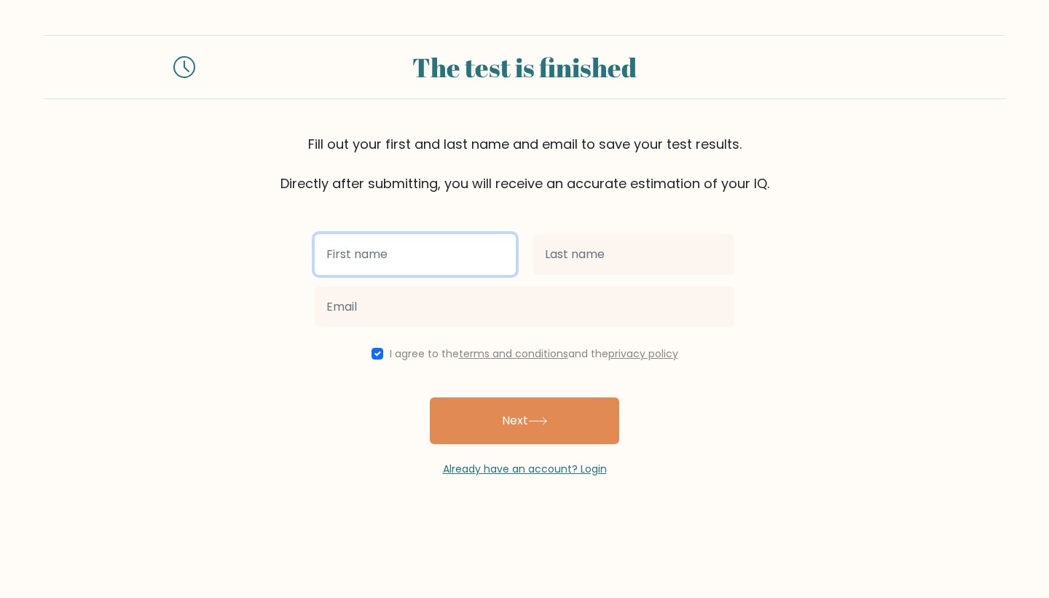
click at [403, 252] on input "text" at bounding box center [415, 254] width 201 height 41
type input "[PERSON_NAME]"
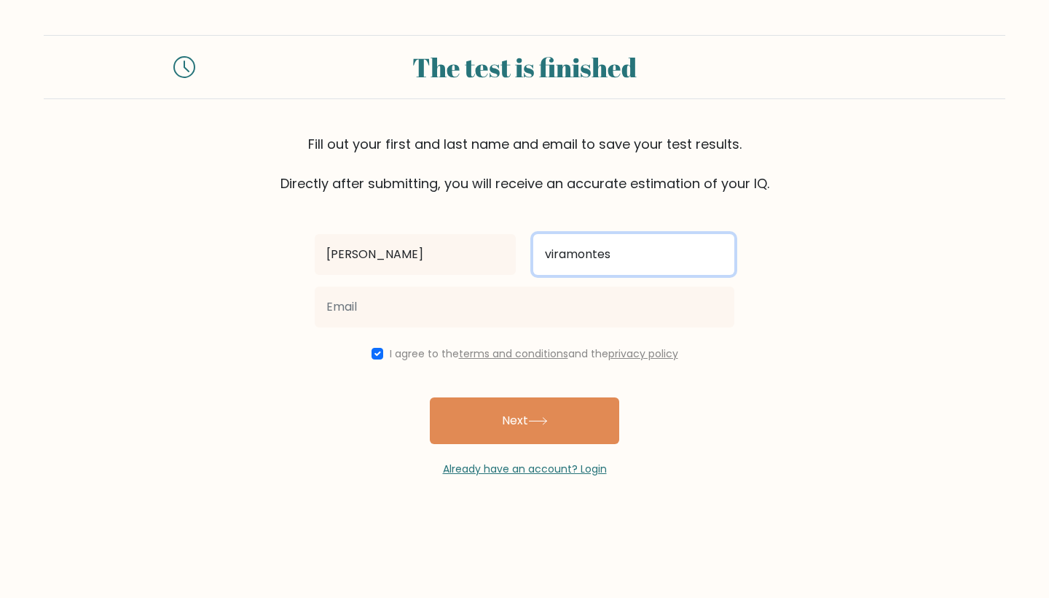
type input "viramontes"
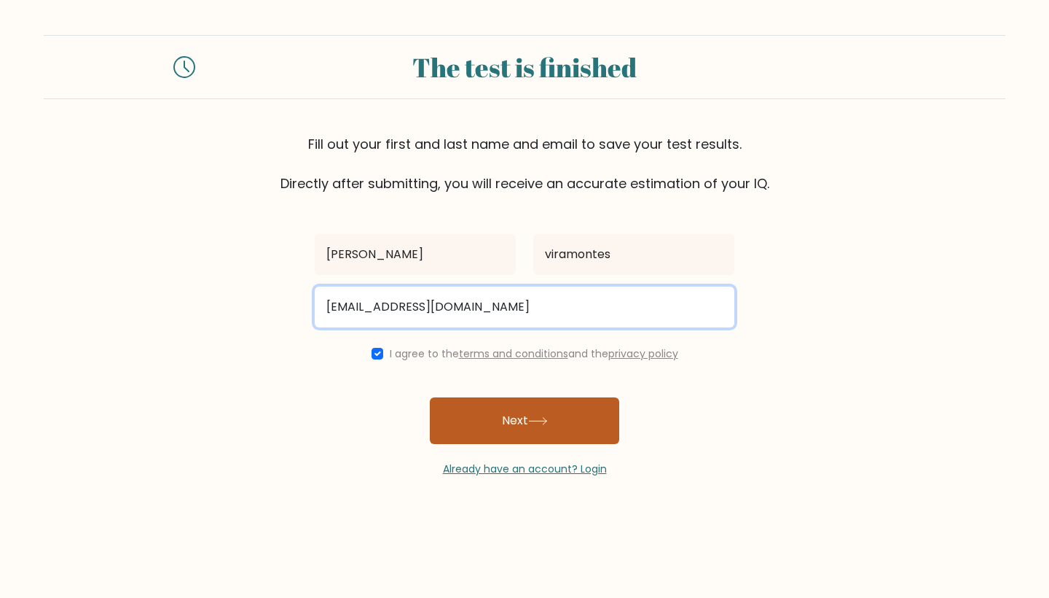
type input "viramontesjimena18@gmail.com"
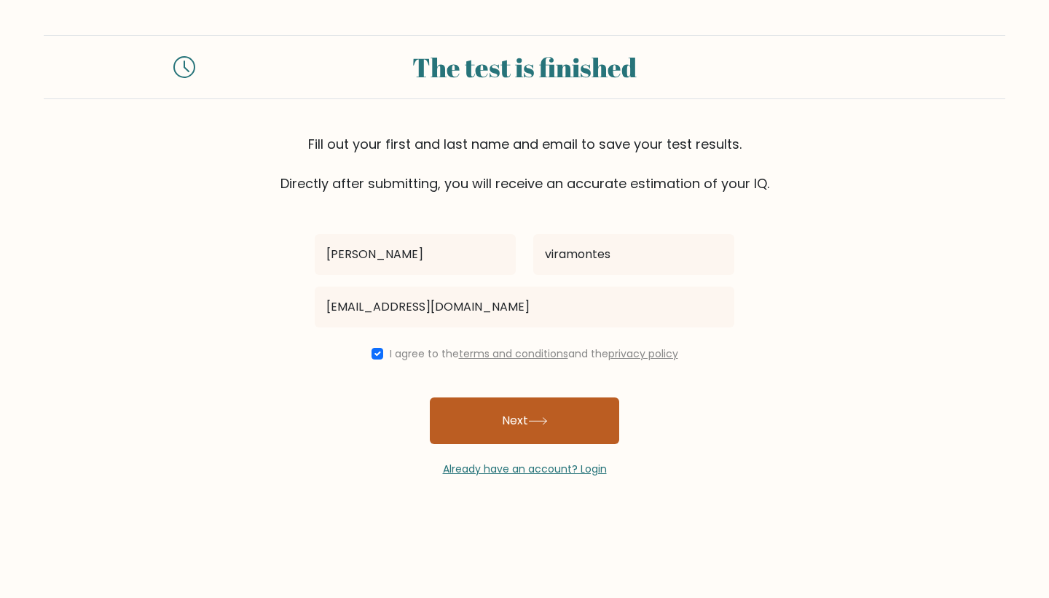
click at [526, 428] on button "Next" at bounding box center [524, 420] width 189 height 47
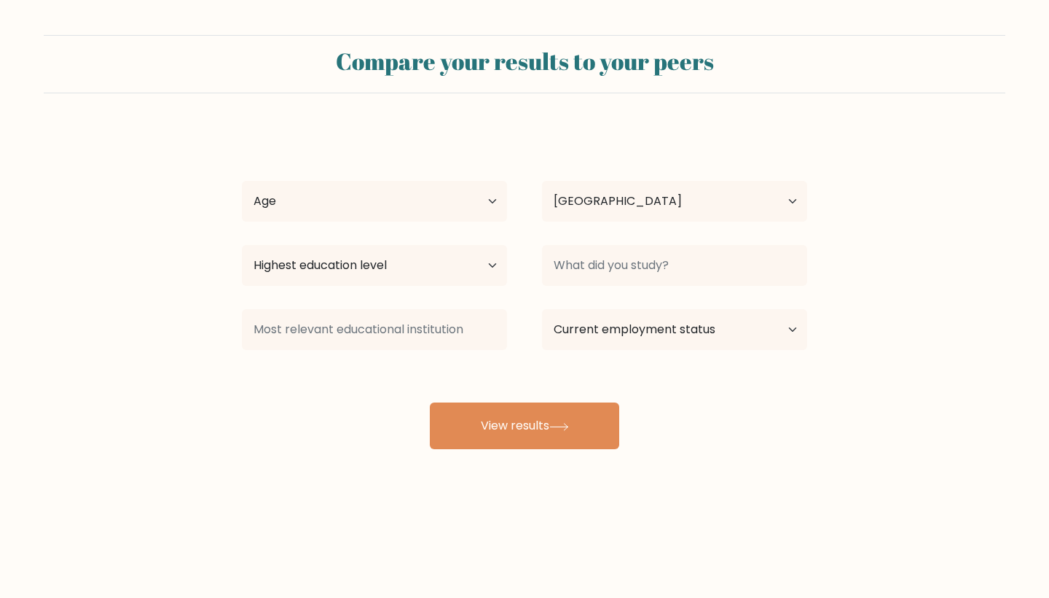
select select "MX"
select select "18_24"
select select "upper_secondary"
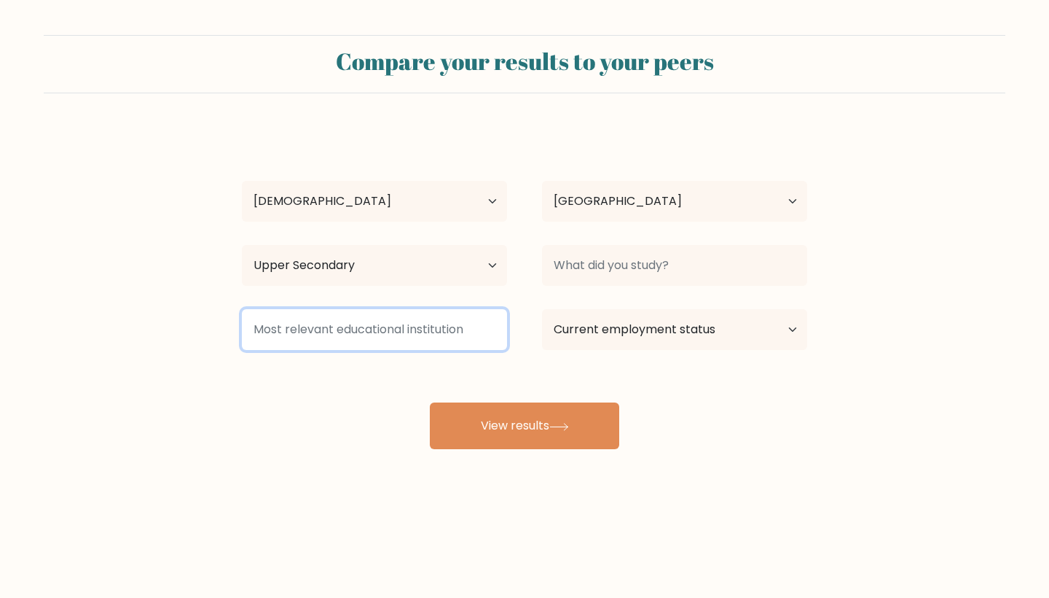
click at [345, 334] on input at bounding box center [374, 329] width 265 height 41
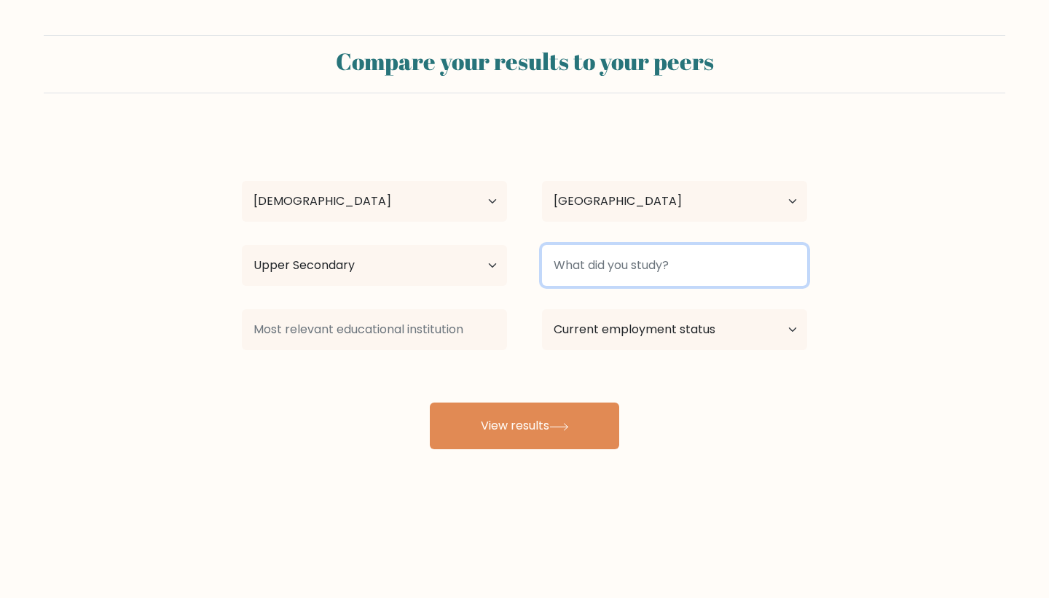
click at [620, 272] on input at bounding box center [674, 265] width 265 height 41
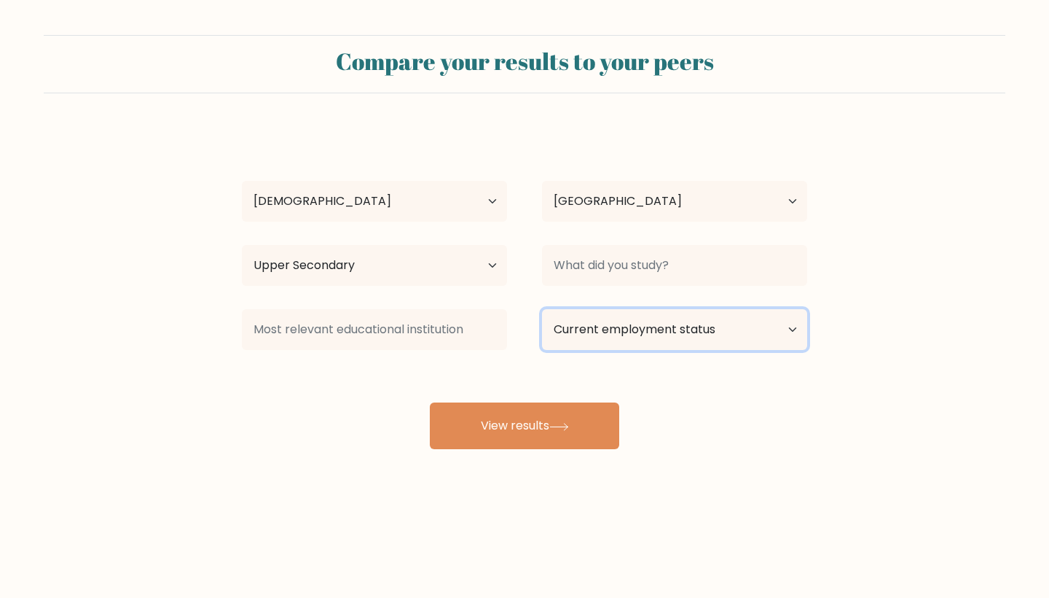
select select "student"
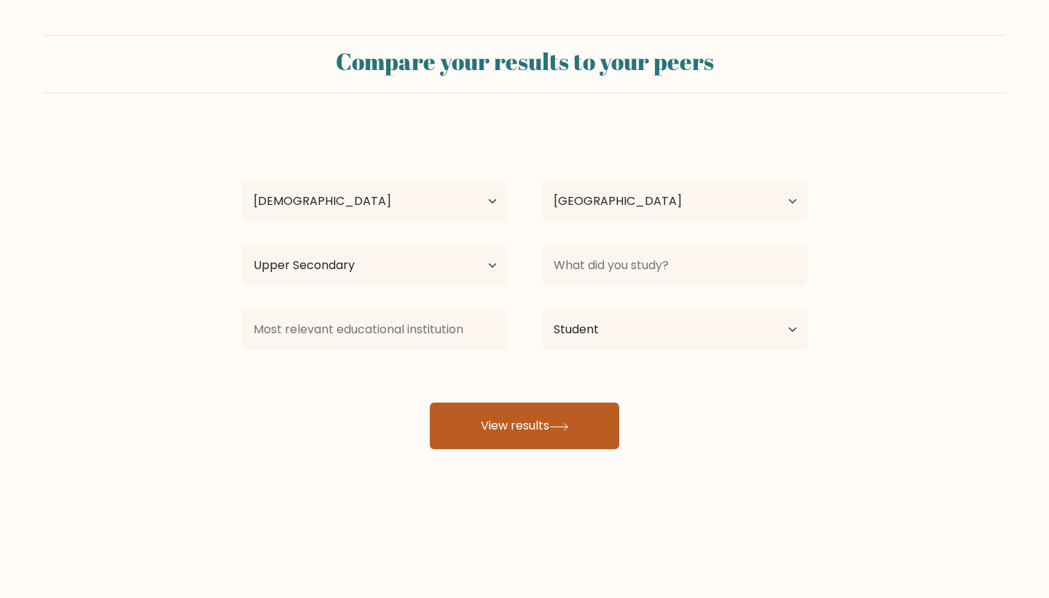
click at [528, 415] on button "View results" at bounding box center [524, 425] width 189 height 47
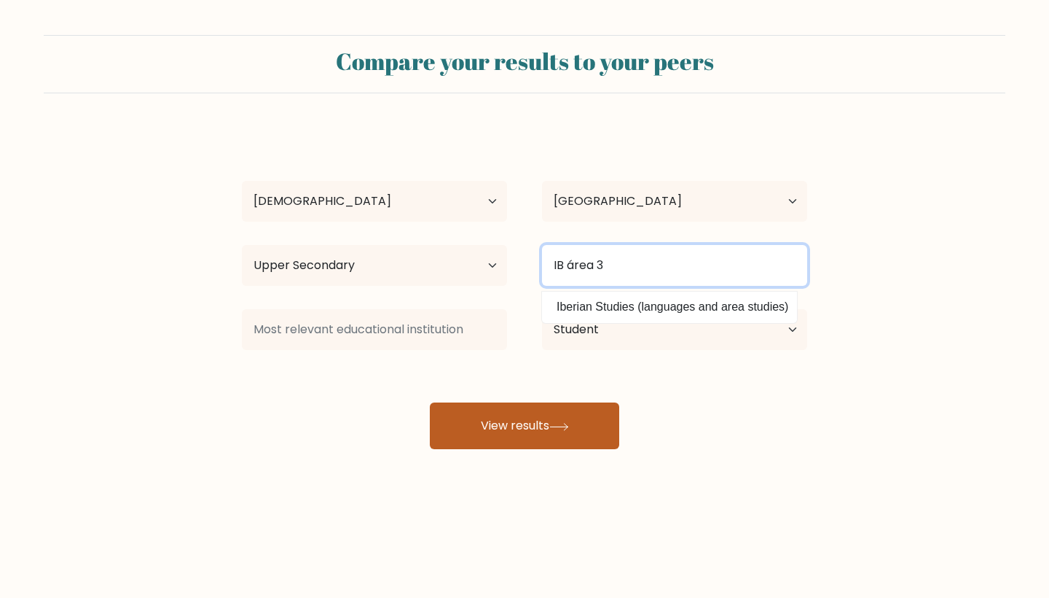
type input "IB área 3"
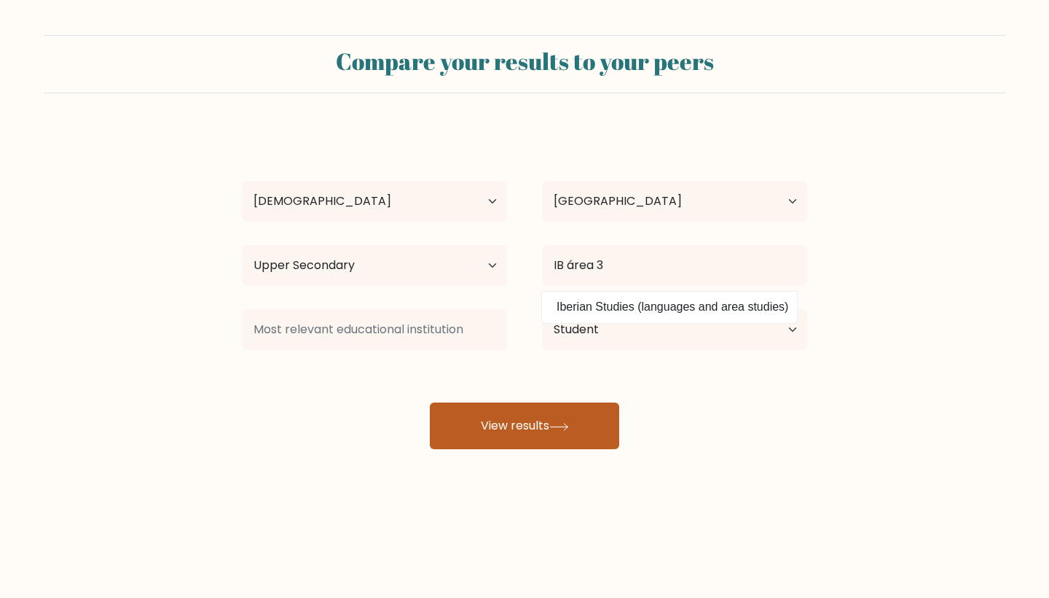
click at [553, 412] on button "View results" at bounding box center [524, 425] width 189 height 47
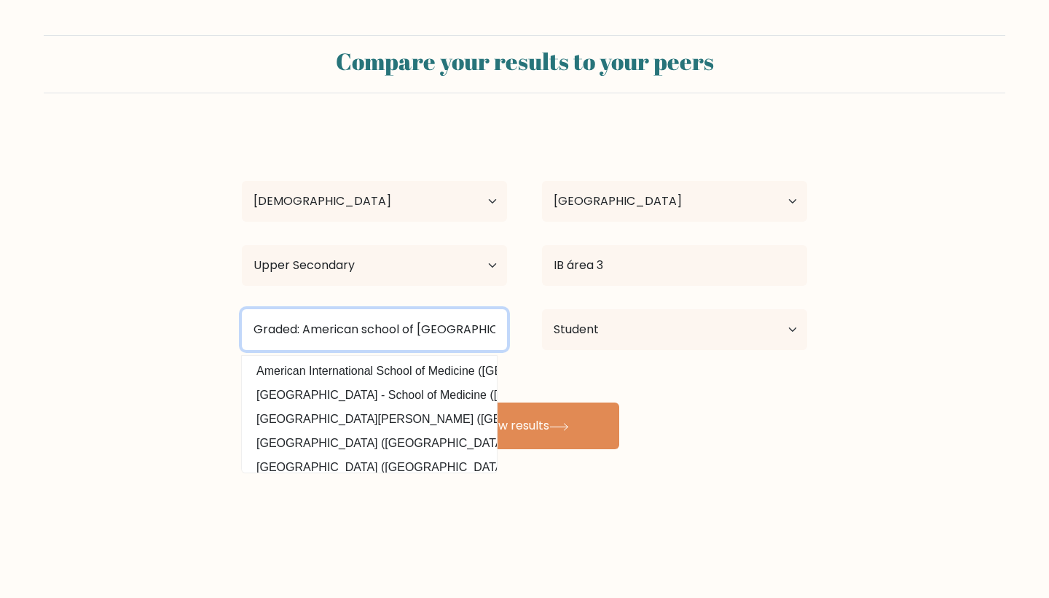
type input "Graded: American school of São Paulo"
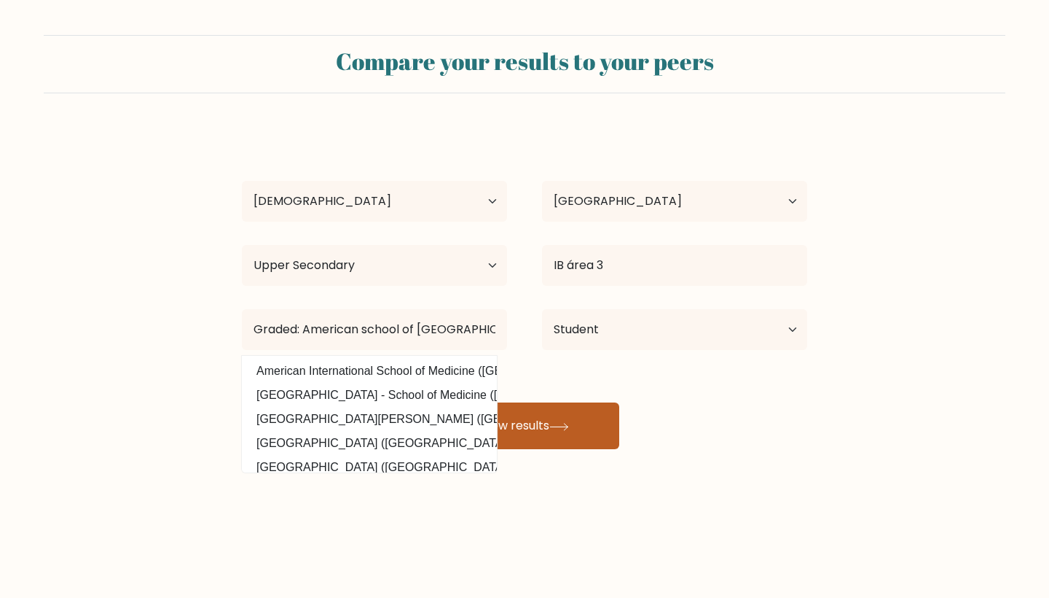
drag, startPoint x: 445, startPoint y: 332, endPoint x: 522, endPoint y: 423, distance: 119.4
click at [522, 423] on button "View results" at bounding box center [524, 425] width 189 height 47
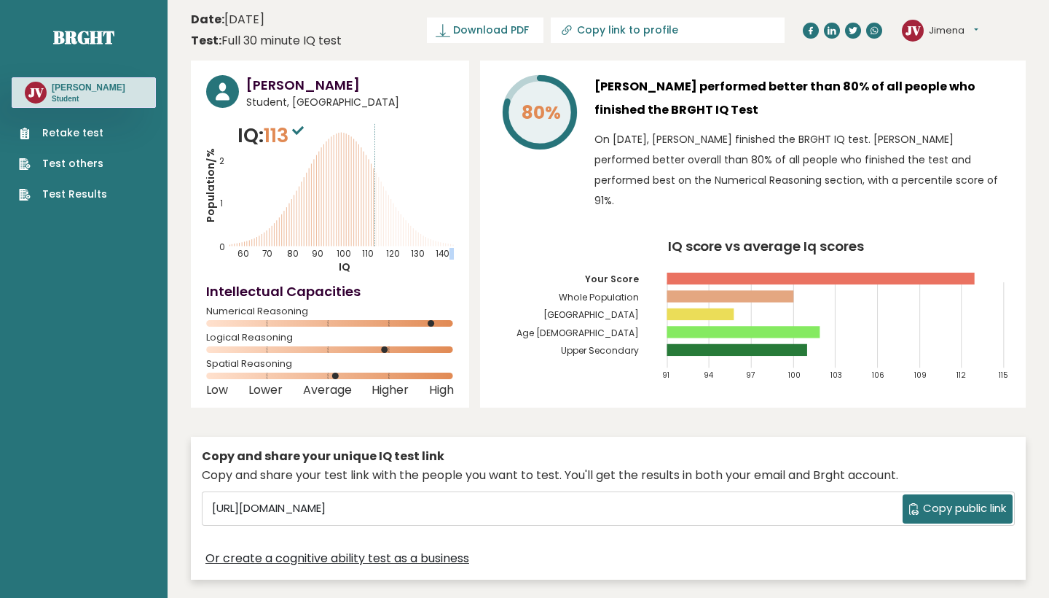
drag, startPoint x: 374, startPoint y: 230, endPoint x: 412, endPoint y: 230, distance: 37.9
click at [412, 230] on icon "Population/% IQ 0 1 2 60 70 80 90 100 110 120 130 140" at bounding box center [330, 197] width 248 height 153
click at [438, 279] on div "[PERSON_NAME] Student, [GEOGRAPHIC_DATA] IQ: 113 Population/% IQ 0 1 2 60 70 80…" at bounding box center [330, 233] width 278 height 347
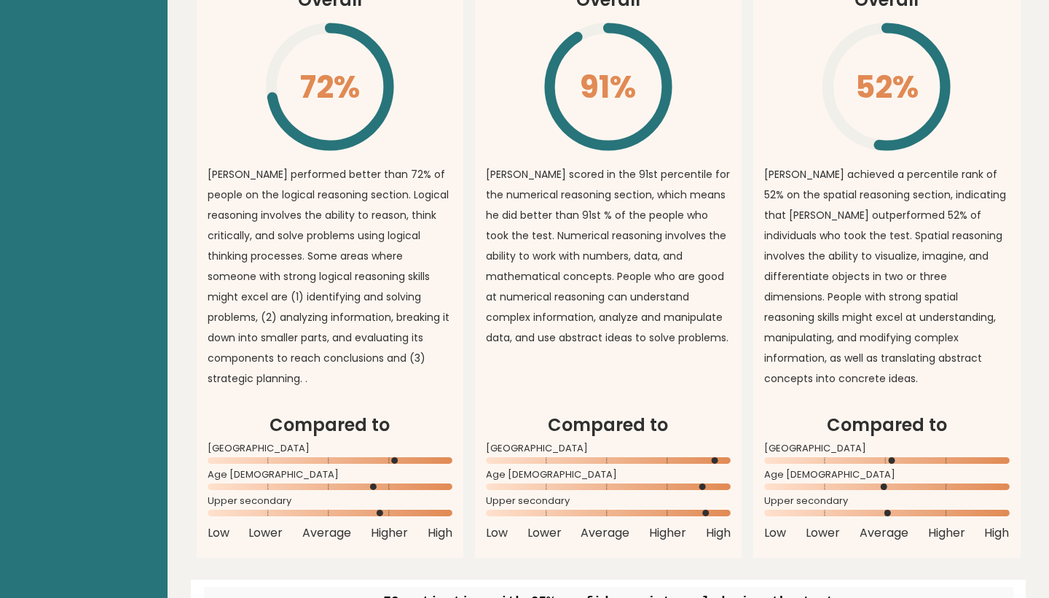
scroll to position [1129, 0]
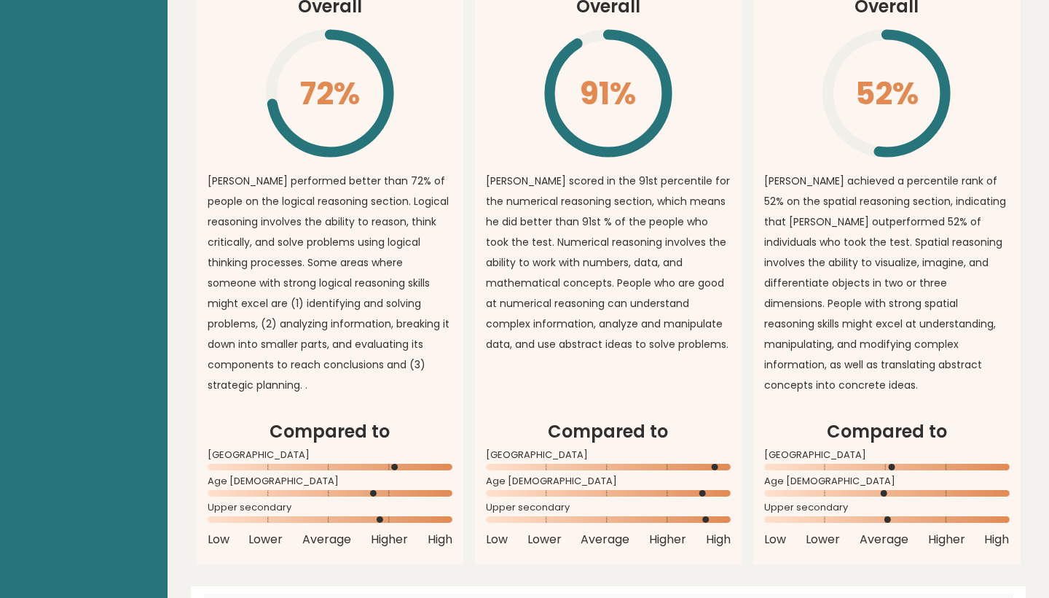
click at [773, 463] on rect at bounding box center [886, 466] width 245 height 7
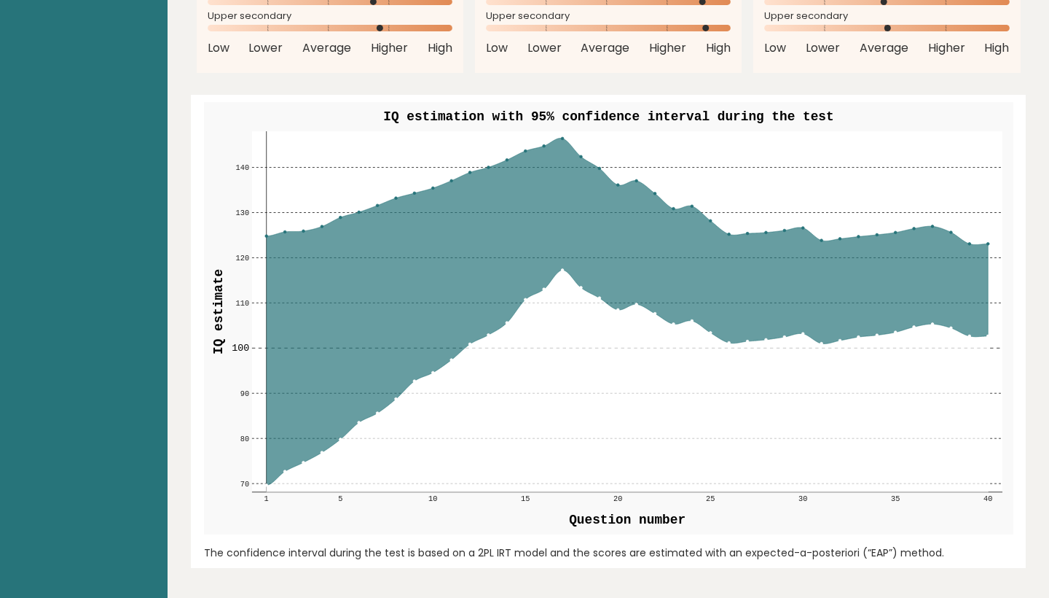
scroll to position [1617, 0]
